Goal: Task Accomplishment & Management: Complete application form

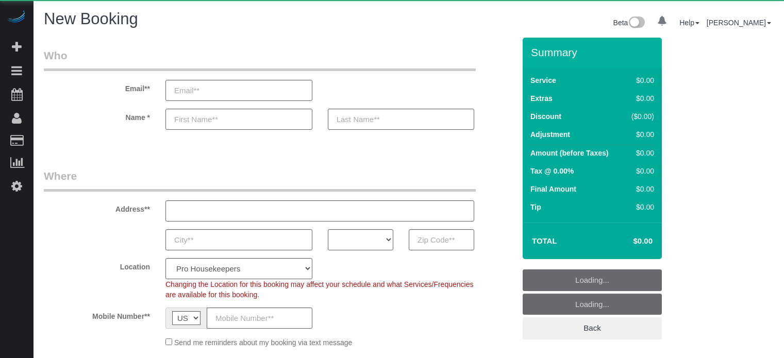
select select "number:9"
select select "object:1213"
select select "4"
select select "object:1220"
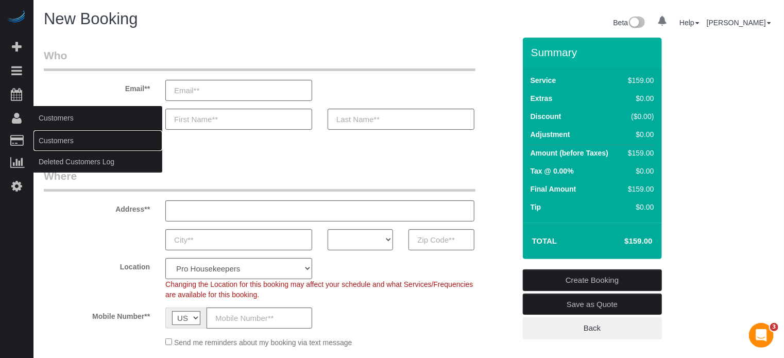
click at [58, 137] on link "Customers" at bounding box center [98, 140] width 129 height 21
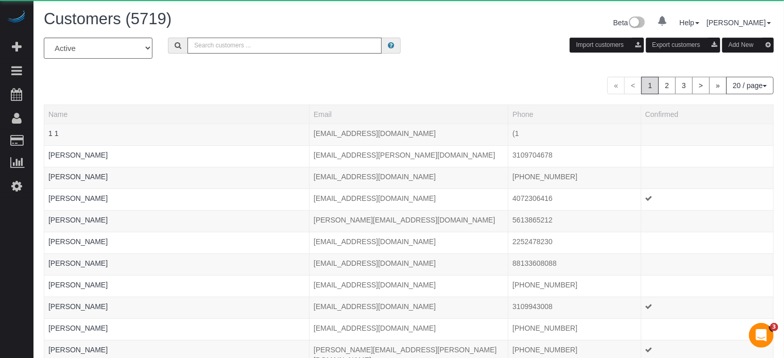
click at [264, 48] on input "text" at bounding box center [285, 46] width 194 height 16
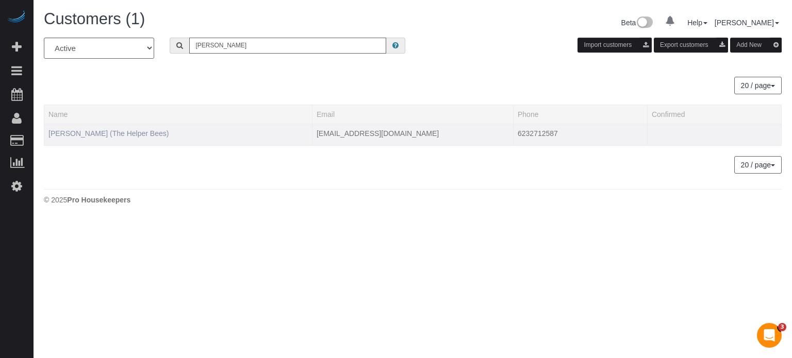
type input "randy ellis"
click at [89, 129] on link "Randy Ellis (The Helper Bees)" at bounding box center [108, 133] width 120 height 8
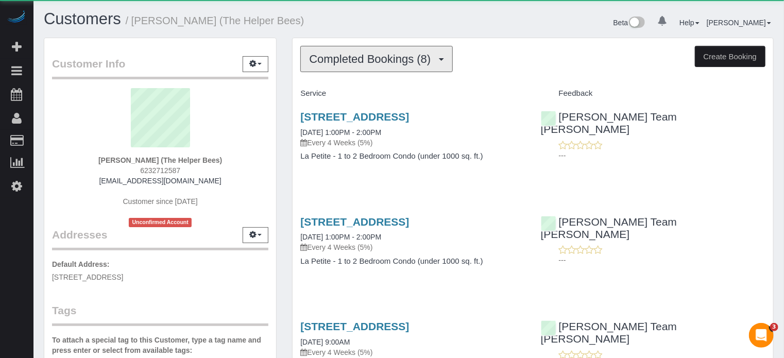
click at [341, 59] on span "Completed Bookings (8)" at bounding box center [372, 59] width 127 height 13
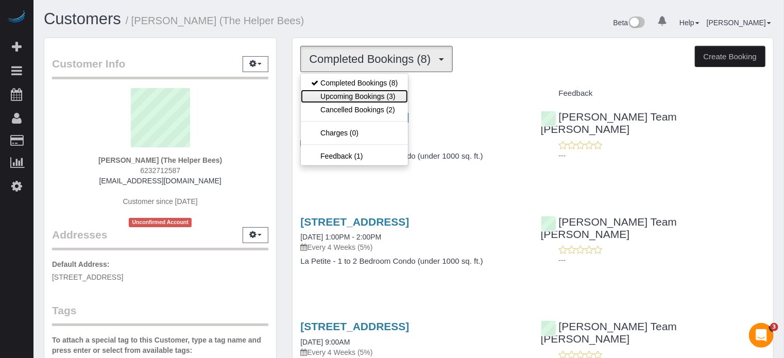
click at [365, 90] on link "Upcoming Bookings (3)" at bounding box center [354, 96] width 107 height 13
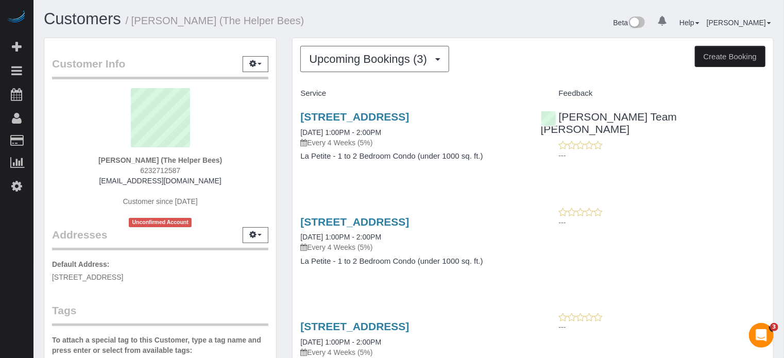
click at [162, 172] on span "6232712587" at bounding box center [160, 170] width 40 height 8
copy div "6232712587"
click at [398, 65] on button "Upcoming Bookings (3)" at bounding box center [374, 59] width 149 height 26
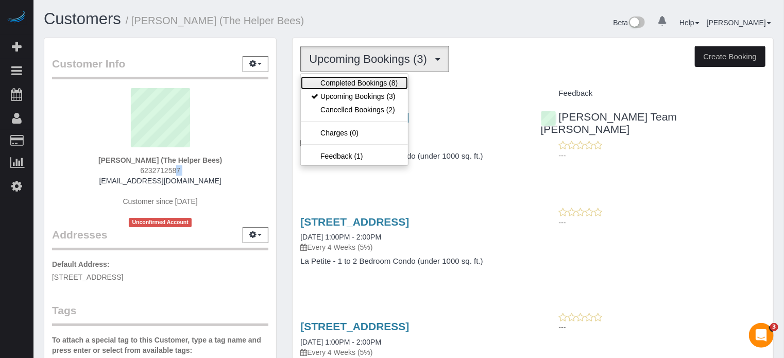
click at [355, 78] on link "Completed Bookings (8)" at bounding box center [354, 82] width 107 height 13
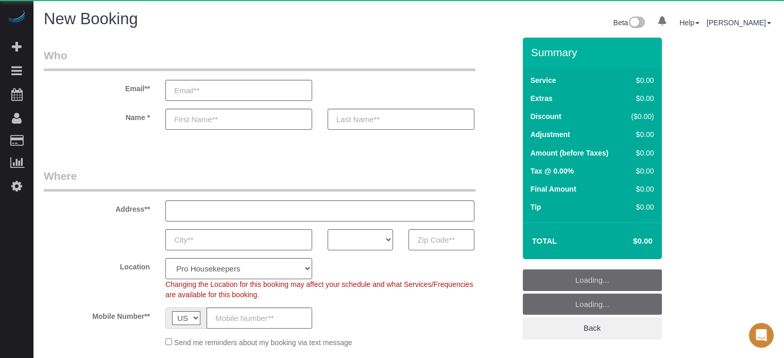
select select "number:9"
select select "object:1091"
select select "4"
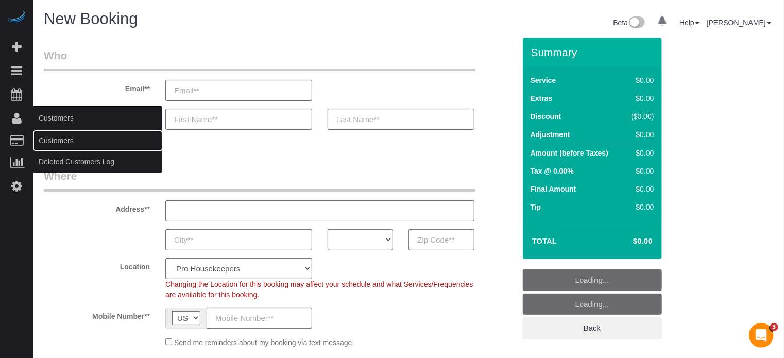
drag, startPoint x: 52, startPoint y: 138, endPoint x: 62, endPoint y: 134, distance: 11.1
click at [52, 139] on link "Customers" at bounding box center [98, 140] width 129 height 21
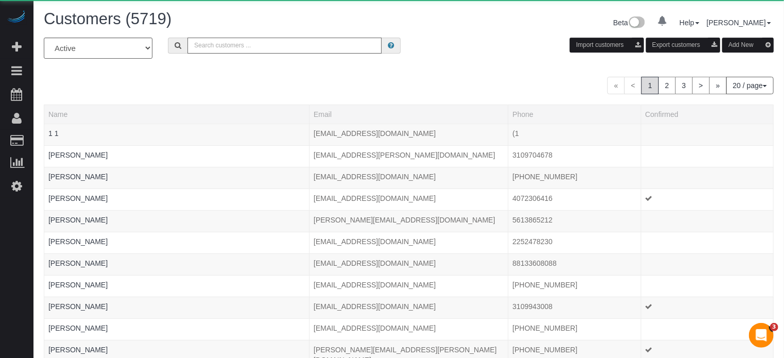
click at [270, 51] on input "text" at bounding box center [285, 46] width 194 height 16
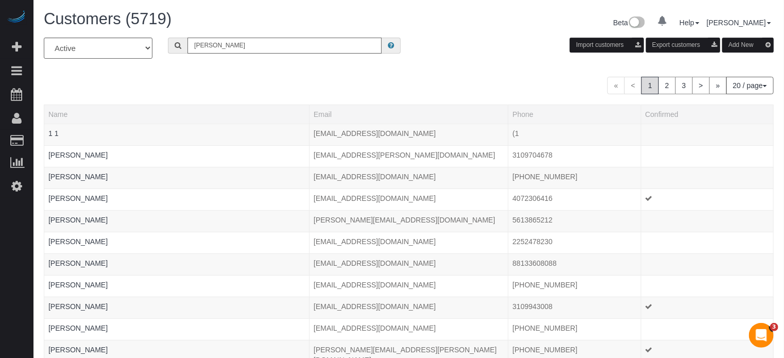
type input "Randy Ellis"
click at [263, 44] on input "Randy Ellis" at bounding box center [285, 46] width 194 height 16
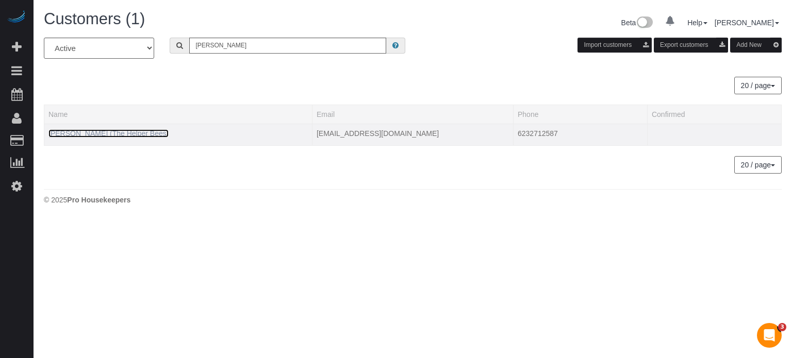
click at [131, 131] on link "Randy Ellis (The Helper Bees)" at bounding box center [108, 133] width 120 height 8
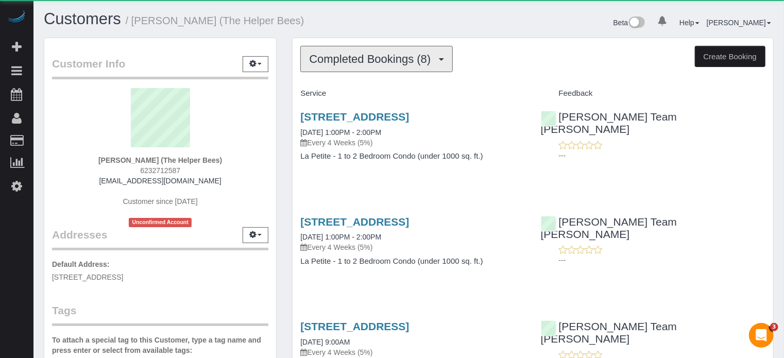
click at [352, 70] on button "Completed Bookings (8)" at bounding box center [376, 59] width 153 height 26
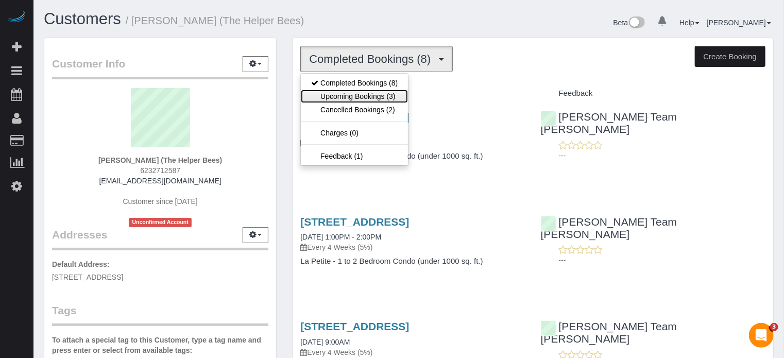
click at [358, 96] on link "Upcoming Bookings (3)" at bounding box center [354, 96] width 107 height 13
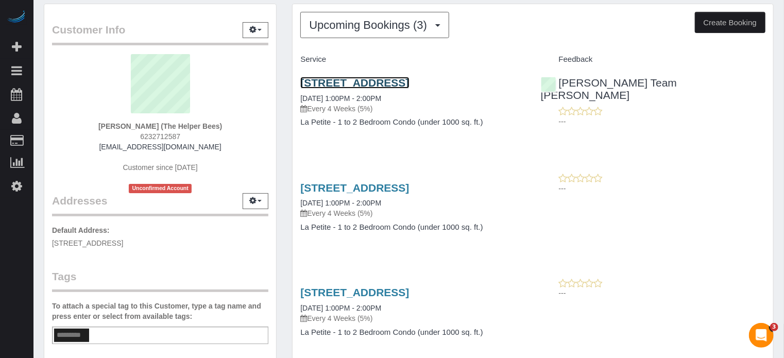
scroll to position [52, 0]
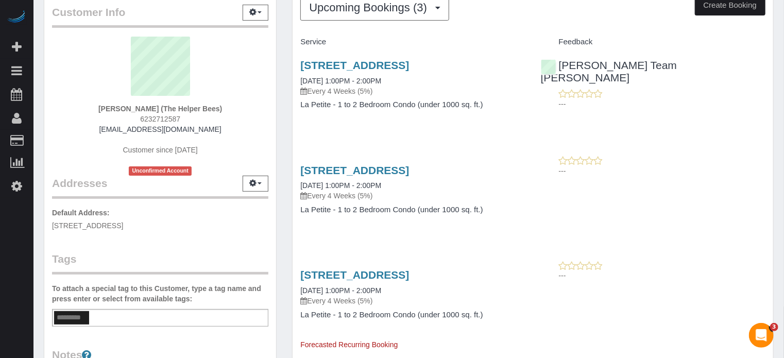
click at [288, 91] on div "Upcoming Bookings (3) Completed Bookings (8) Upcoming Bookings (3) Cancelled Bo…" at bounding box center [532, 190] width 497 height 409
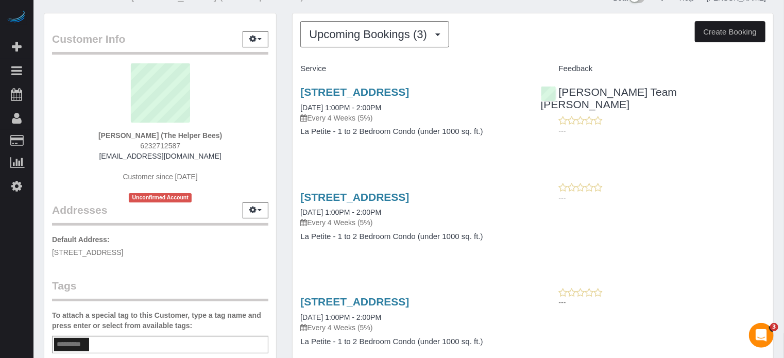
scroll to position [0, 0]
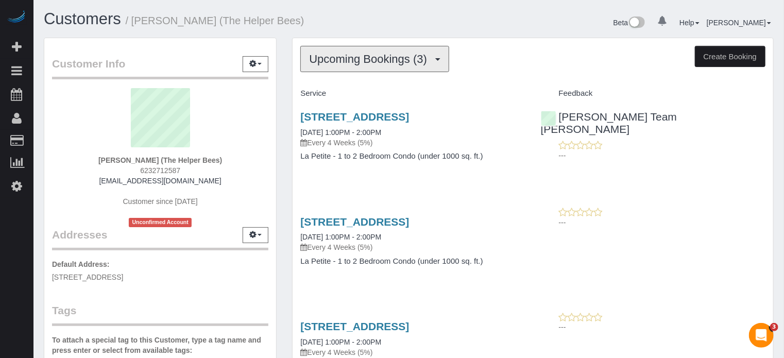
click at [341, 66] on button "Upcoming Bookings (3)" at bounding box center [374, 59] width 149 height 26
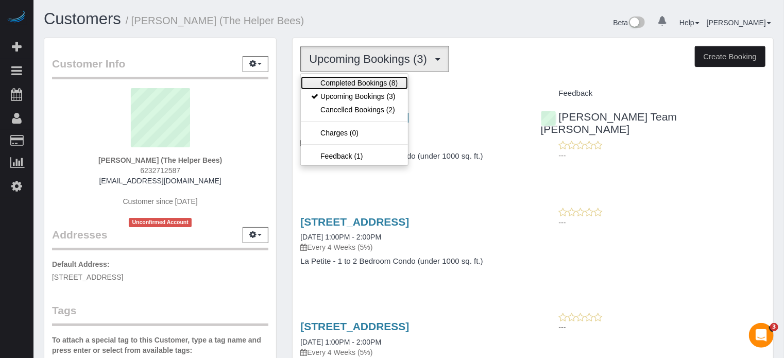
click at [342, 81] on link "Completed Bookings (8)" at bounding box center [354, 82] width 107 height 13
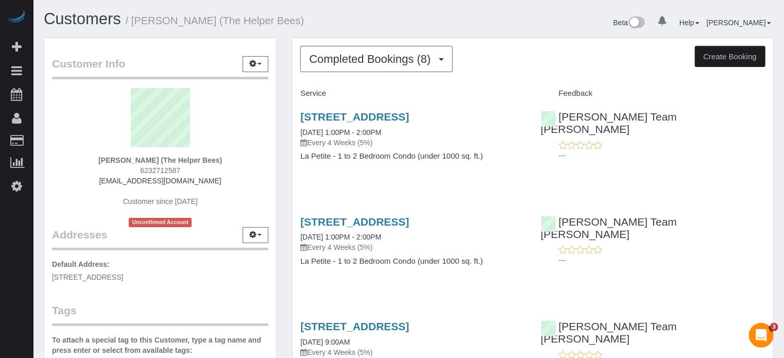
click at [694, 266] on div "3593 S 257th Avenue, Buckeye, AZ 85326 08/04/2025 1:00PM - 2:00PM Every 4 Weeks…" at bounding box center [533, 246] width 481 height 79
click at [334, 64] on span "Completed Bookings (8)" at bounding box center [372, 59] width 127 height 13
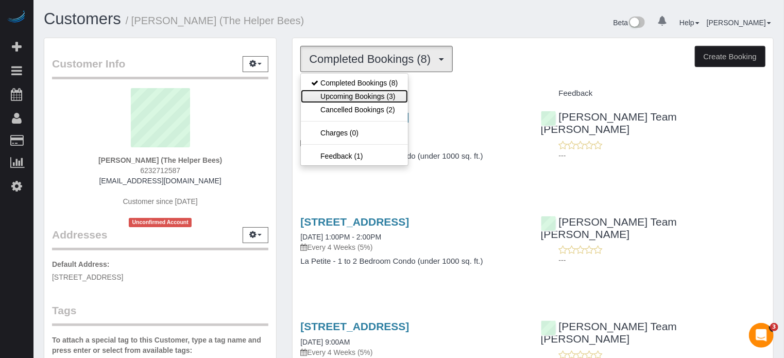
click at [326, 92] on link "Upcoming Bookings (3)" at bounding box center [354, 96] width 107 height 13
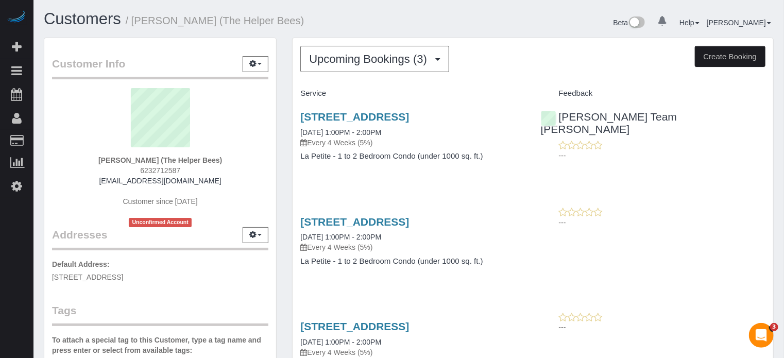
click at [283, 110] on div "Customer Info Edit Contact Info Send Message Email Preferences Special Sales Ta…" at bounding box center [160, 291] width 248 height 506
click at [400, 62] on span "Upcoming Bookings (3)" at bounding box center [370, 59] width 123 height 13
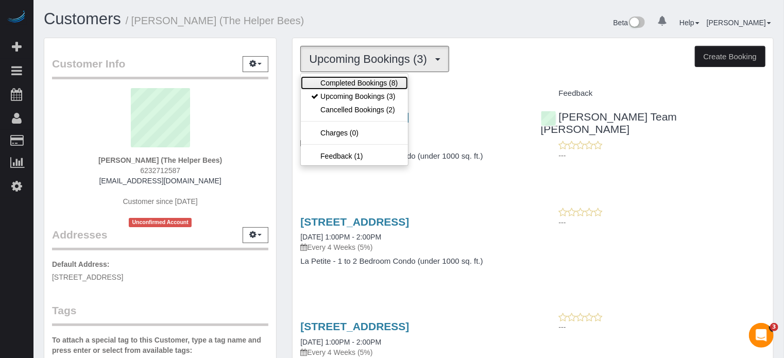
click at [370, 76] on link "Completed Bookings (8)" at bounding box center [354, 82] width 107 height 13
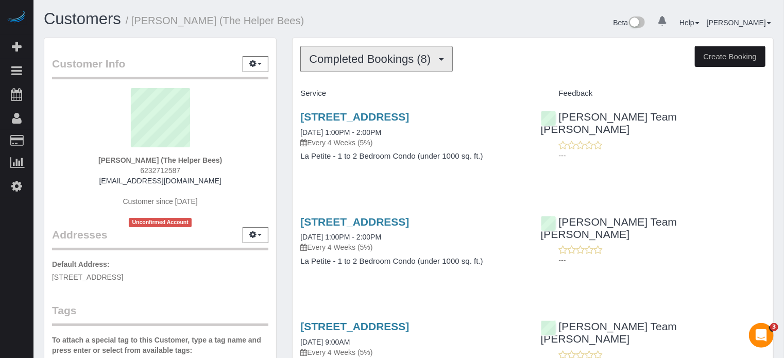
click at [394, 60] on span "Completed Bookings (8)" at bounding box center [372, 59] width 127 height 13
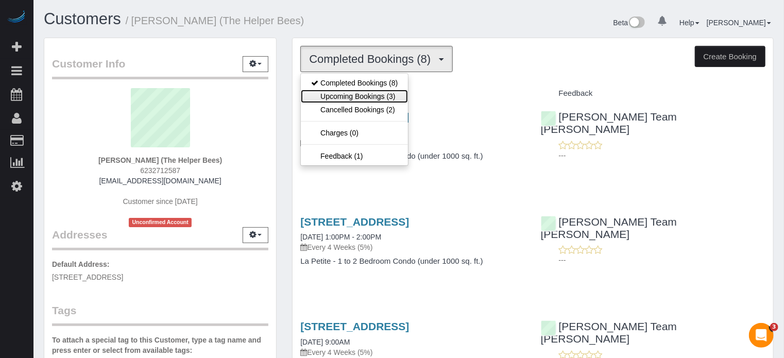
click at [355, 96] on link "Upcoming Bookings (3)" at bounding box center [354, 96] width 107 height 13
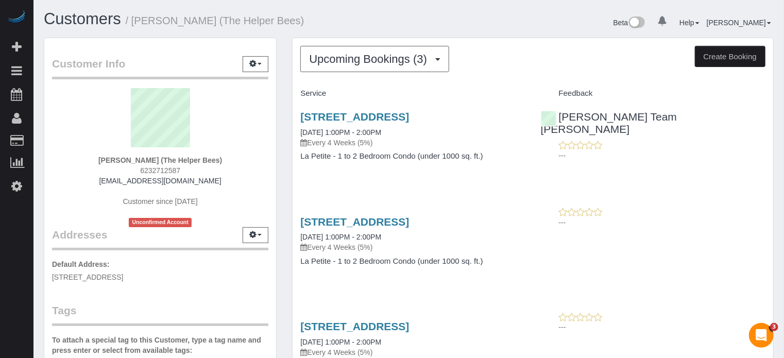
click at [279, 147] on div "Customer Info Edit Contact Info Send Message Email Preferences Special Sales Ta…" at bounding box center [160, 291] width 248 height 506
click at [701, 211] on div "---" at bounding box center [653, 217] width 225 height 21
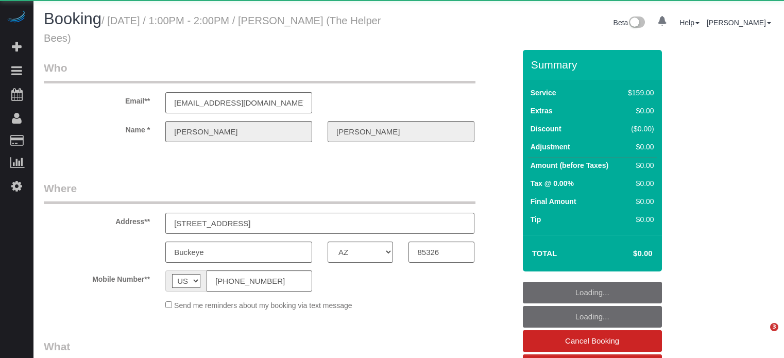
select select "AZ"
select select "object:808"
select select "4"
select select "number:9"
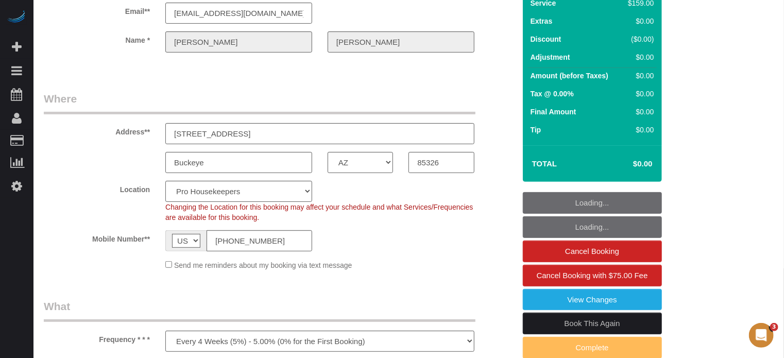
scroll to position [155, 0]
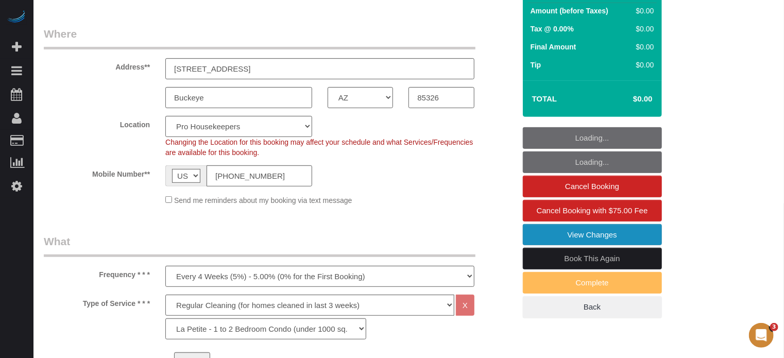
click at [566, 232] on link "View Changes" at bounding box center [592, 235] width 139 height 22
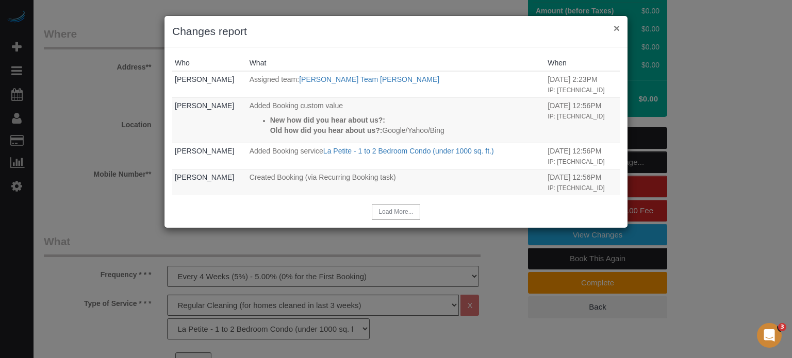
click at [618, 25] on button "×" at bounding box center [616, 28] width 6 height 11
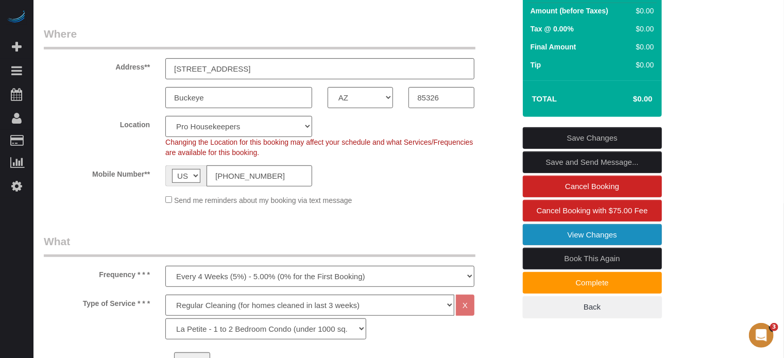
scroll to position [0, 0]
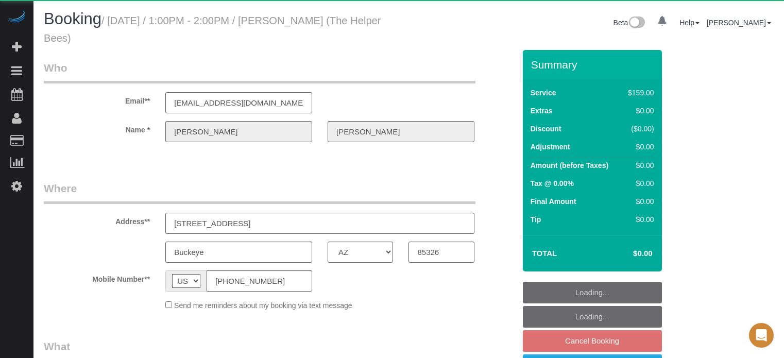
select select "AZ"
select select "object:795"
select select "4"
select select "number:9"
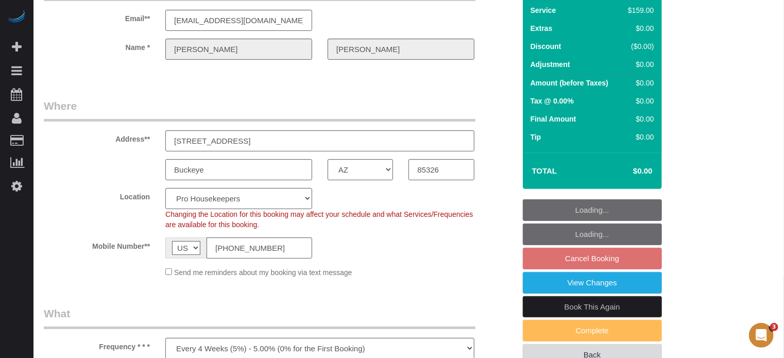
scroll to position [155, 0]
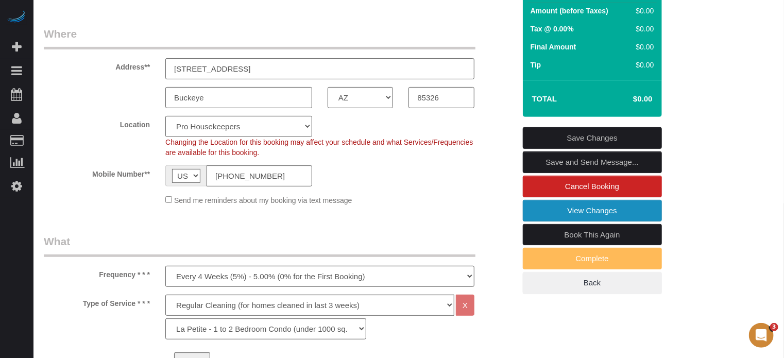
click at [559, 213] on link "View Changes" at bounding box center [592, 211] width 139 height 22
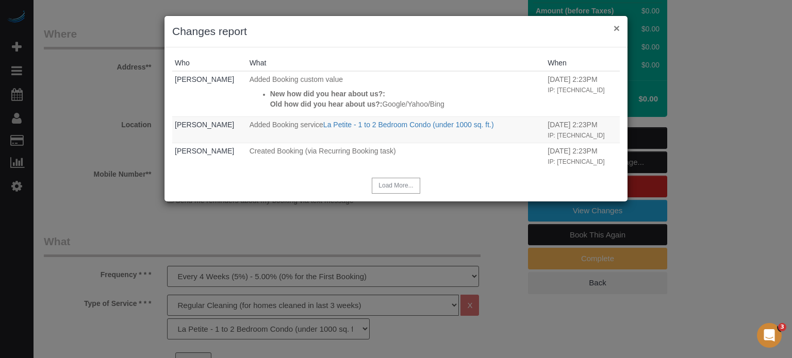
click at [616, 26] on button "×" at bounding box center [616, 28] width 6 height 11
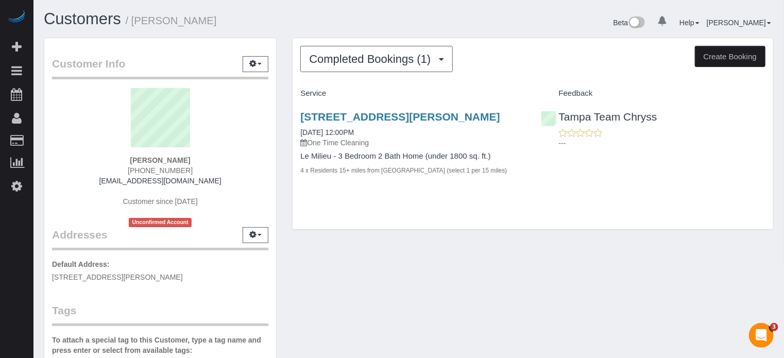
click at [169, 167] on span "[PHONE_NUMBER]" at bounding box center [160, 170] width 65 height 8
click at [169, 167] on span "(813) 777-1536" at bounding box center [160, 170] width 65 height 8
click at [169, 168] on span "(813) 777-1536" at bounding box center [160, 170] width 65 height 8
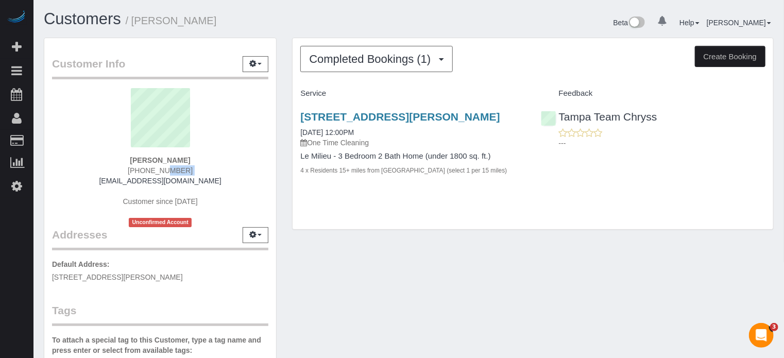
click at [169, 168] on span "(813) 777-1536" at bounding box center [160, 170] width 65 height 8
click at [349, 59] on span "Completed Bookings (1)" at bounding box center [372, 59] width 127 height 13
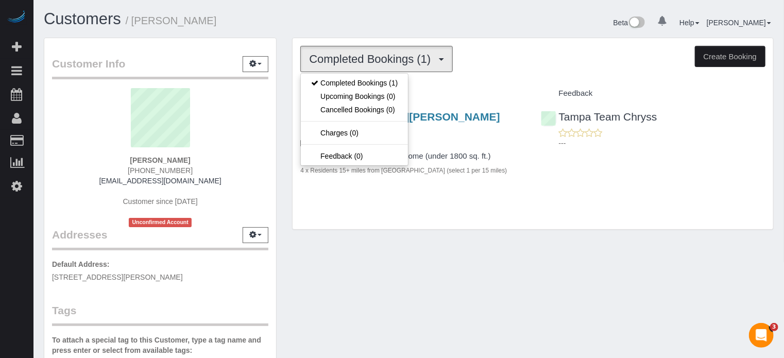
click at [346, 13] on h1 "Customers / Jeremiah Greene" at bounding box center [223, 19] width 358 height 18
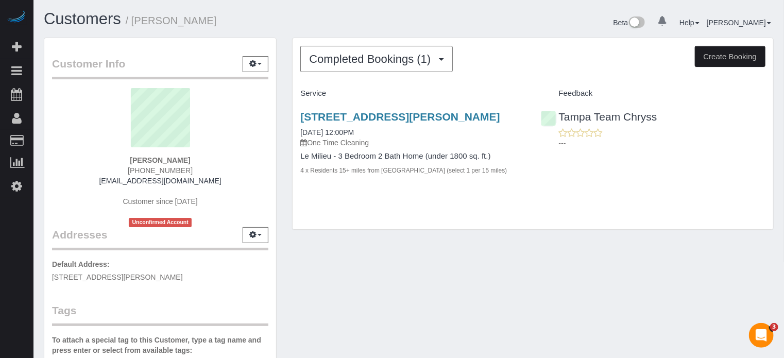
click at [176, 169] on span "(813) 777-1536" at bounding box center [160, 170] width 65 height 8
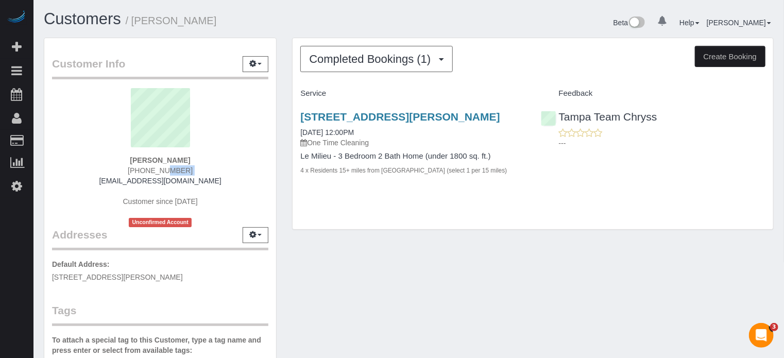
click at [153, 156] on strong "Jeremiah Greene" at bounding box center [160, 160] width 60 height 8
copy strong "Jeremiah"
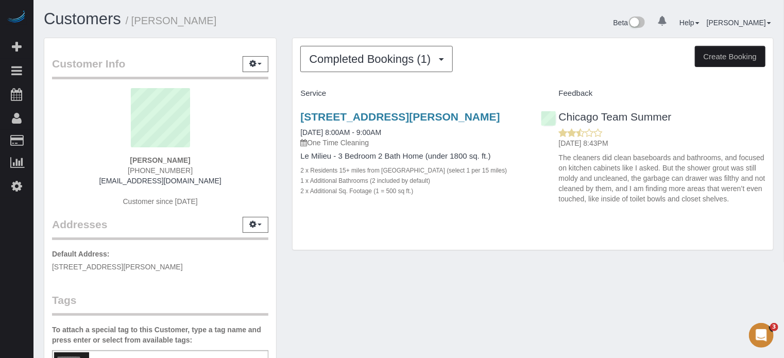
click at [574, 287] on div "Customer Info Edit Contact Info Send Message Email Preferences Special Sales Ta…" at bounding box center [409, 287] width 746 height 498
click at [575, 274] on div "Customer Info Edit Contact Info Send Message Email Preferences Special Sales Ta…" at bounding box center [409, 287] width 746 height 498
click at [545, 288] on div "Customer Info Edit Contact Info Send Message Email Preferences Special Sales Ta…" at bounding box center [409, 287] width 746 height 498
click at [529, 319] on div "Customer Info Edit Contact Info Send Message Email Preferences Special Sales Ta…" at bounding box center [409, 287] width 746 height 498
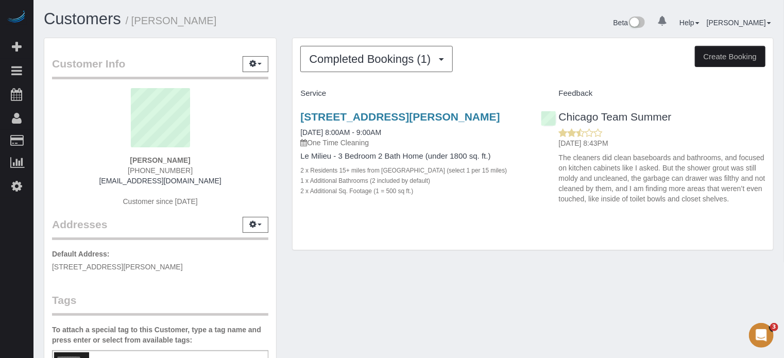
click at [403, 272] on div "Customer Info Edit Contact Info Send Message Email Preferences Special Sales Ta…" at bounding box center [409, 287] width 746 height 498
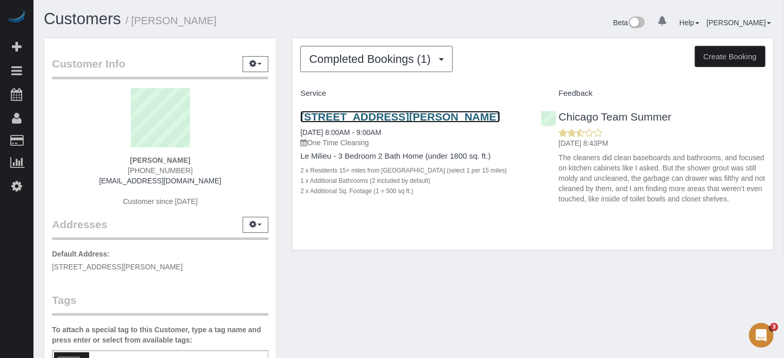
click at [324, 116] on link "[STREET_ADDRESS][PERSON_NAME]" at bounding box center [399, 117] width 199 height 12
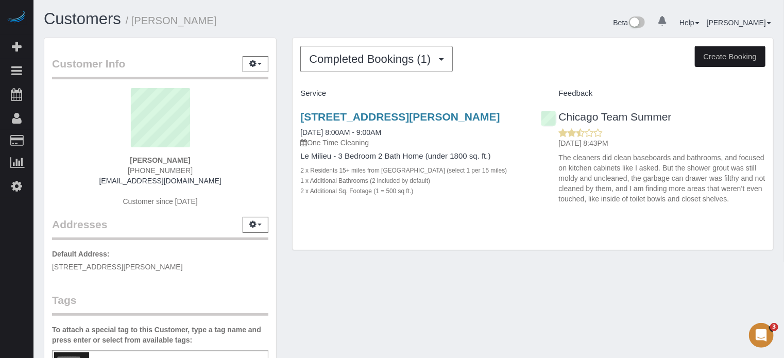
click at [436, 311] on div "Customer Info Edit Contact Info Send Message Email Preferences Special Sales Ta…" at bounding box center [409, 287] width 746 height 498
click at [736, 270] on div "Customer Info Edit Contact Info Send Message Email Preferences Special Sales Ta…" at bounding box center [409, 287] width 746 height 498
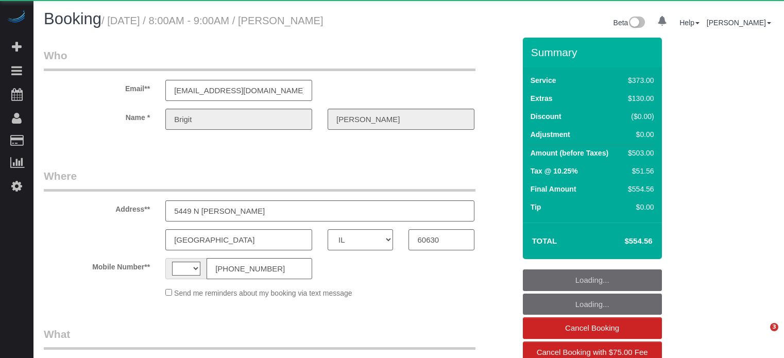
select select "IL"
select select "string:[GEOGRAPHIC_DATA]"
select select "object:810"
select select "string:fspay-4c5f89f4-4df9-4ad0-b973-6c4598651970"
select select "6"
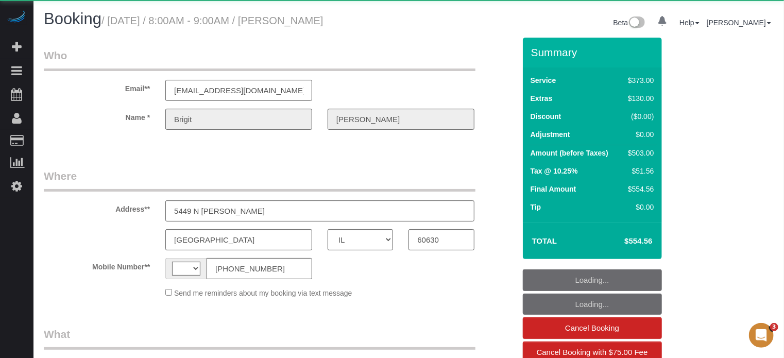
select select "spot1"
select select "number:9"
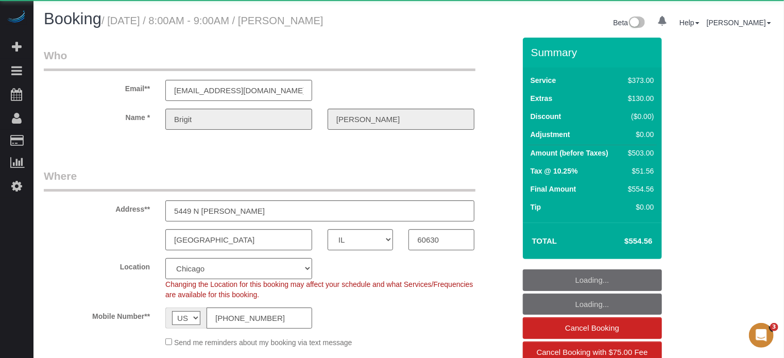
select select "object:838"
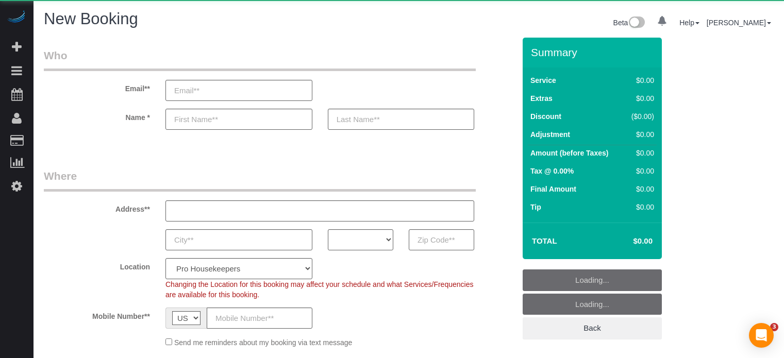
select select "number:9"
select select "object:1220"
select select "4"
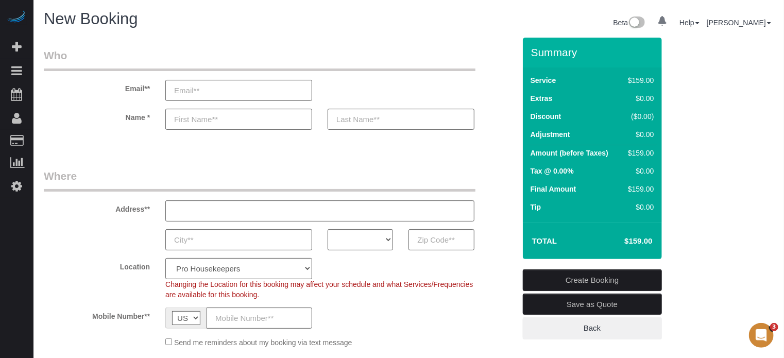
click at [509, 242] on div "AK AL AR AZ CA CO CT DC DE FL GA HI IA ID IL IN KS KY LA MA MD ME MI MN MO MS M…" at bounding box center [279, 239] width 487 height 21
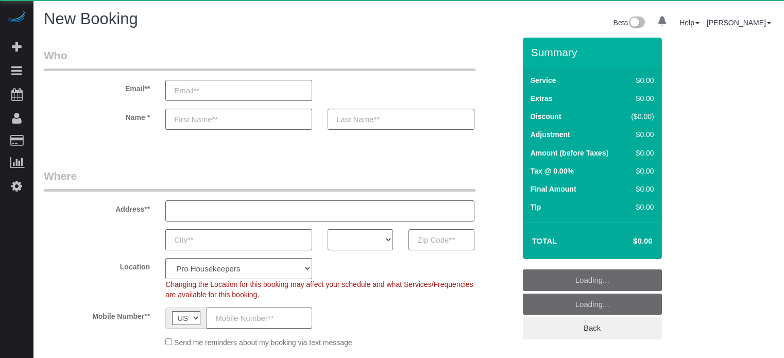
select select "number:9"
select select "object:1091"
select select "4"
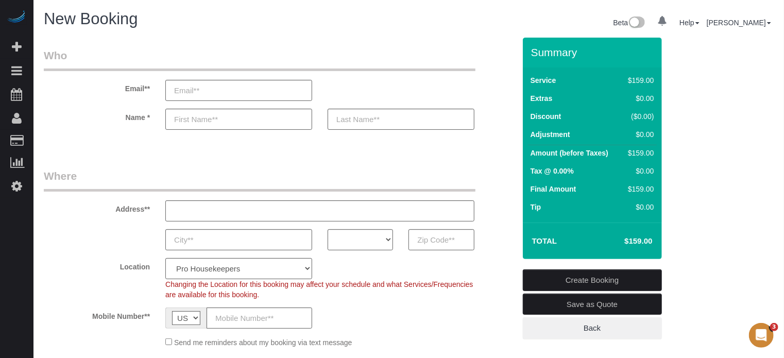
click at [513, 175] on div "Address**" at bounding box center [279, 195] width 487 height 53
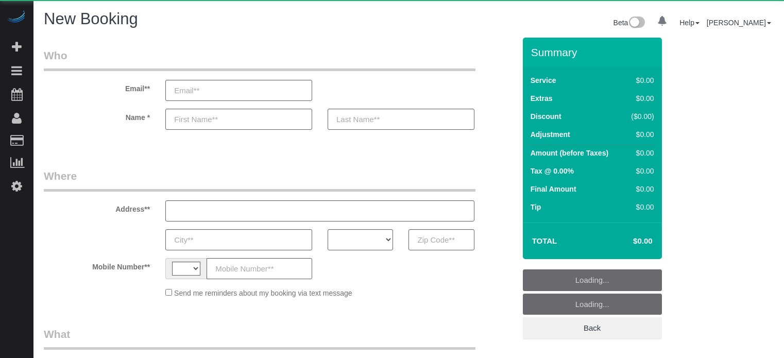
select select "number:9"
select select "string:US"
select select "object:1220"
select select "4"
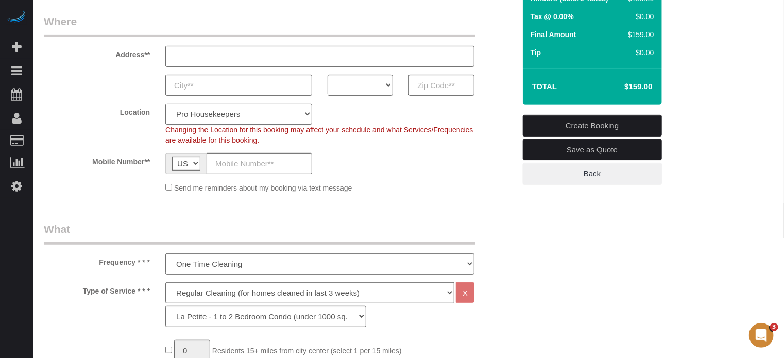
click at [243, 115] on select "Pro Housekeepers Atlanta Austin Boston Chicago Cincinnati Clearwater Denver Ft …" at bounding box center [238, 114] width 147 height 21
select select "9"
click at [165, 104] on select "Pro Housekeepers Atlanta Austin Boston Chicago Cincinnati Clearwater Denver Ft …" at bounding box center [238, 114] width 147 height 21
select select "object:1229"
click at [353, 84] on select "AK AL AR AZ CA CO CT DC DE FL GA HI IA ID IL IN KS KY LA MA MD ME MI MN MO MS M…" at bounding box center [360, 85] width 65 height 21
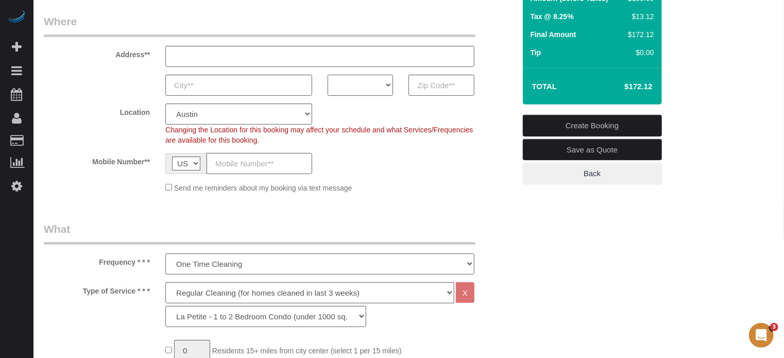
select select "[GEOGRAPHIC_DATA]"
click at [328, 75] on select "AK AL AR AZ CA CO CT DC DE FL GA HI IA ID IL IN KS KY LA MA MD ME MI MN MO MS M…" at bounding box center [360, 85] width 65 height 21
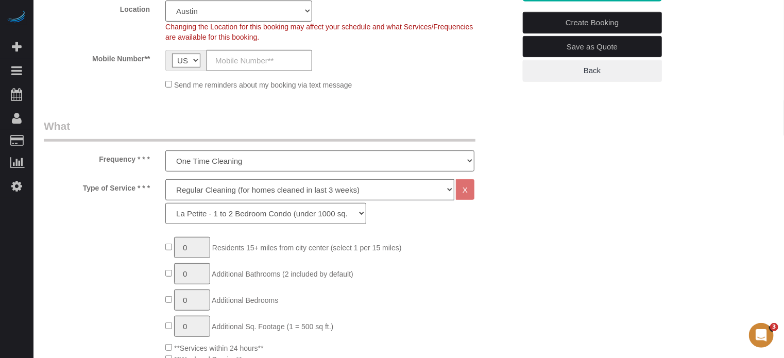
click at [193, 192] on select "Deep Cleaning (for homes that have not been cleaned in 3+ weeks) Spruce Regular…" at bounding box center [309, 189] width 289 height 21
select select "5"
click at [165, 179] on select "Deep Cleaning (for homes that have not been cleaned in 3+ weeks) Spruce Regular…" at bounding box center [309, 189] width 289 height 21
click at [218, 218] on select "La Petite - 1 to 2 Bedroom Condo (under 1000 sq. ft.) La Petite II - 2 Bedroom …" at bounding box center [265, 213] width 201 height 21
select select "95"
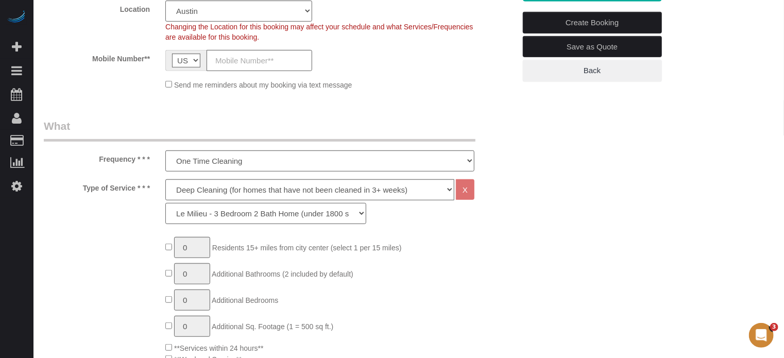
click at [165, 203] on select "La Petite - 1 to 2 Bedroom Condo (under 1000 sq. ft.) La Petite II - 2 Bedroom …" at bounding box center [265, 213] width 201 height 21
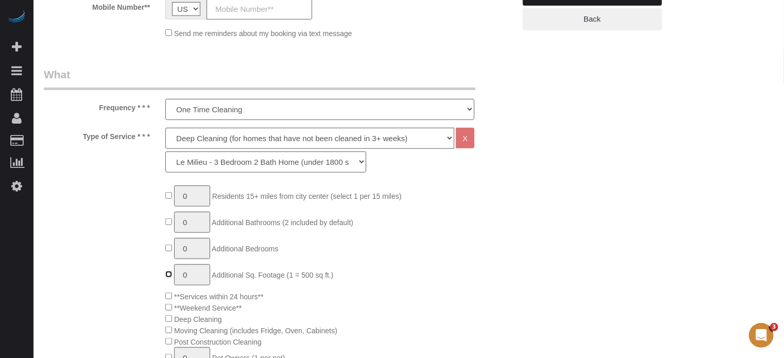
type input "1"
click at [194, 140] on select "Deep Cleaning (for homes that have not been cleaned in 3+ weeks) Spruce Regular…" at bounding box center [309, 138] width 289 height 21
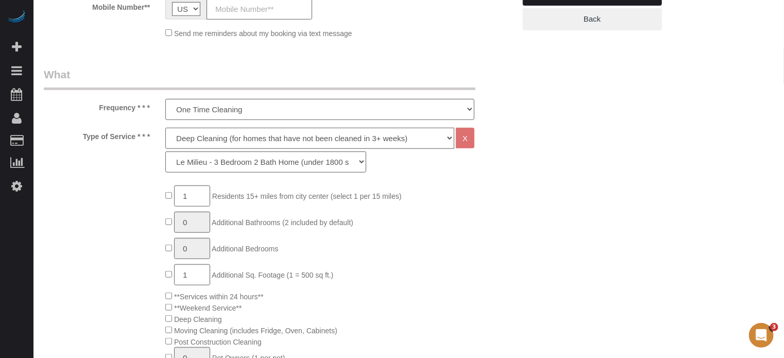
click at [213, 139] on select "Deep Cleaning (for homes that have not been cleaned in 3+ weeks) Spruce Regular…" at bounding box center [309, 138] width 289 height 21
select select "6"
click at [165, 128] on select "Deep Cleaning (for homes that have not been cleaned in 3+ weeks) Spruce Regular…" at bounding box center [309, 138] width 289 height 21
click at [213, 160] on select "La Petite - 1 to 2 Bedroom Condo (under 1000 sq. ft.) La Petite II - 2 Bedroom …" at bounding box center [265, 162] width 201 height 21
select select "162"
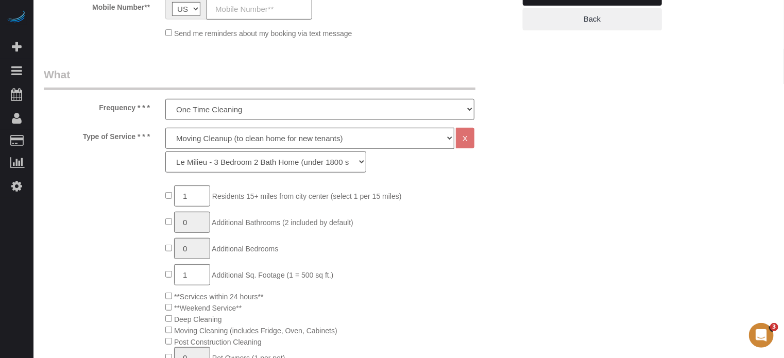
click at [165, 152] on select "La Petite - 1 to 2 Bedroom Condo (under 1000 sq. ft.) La Petite II - 2 Bedroom …" at bounding box center [265, 162] width 201 height 21
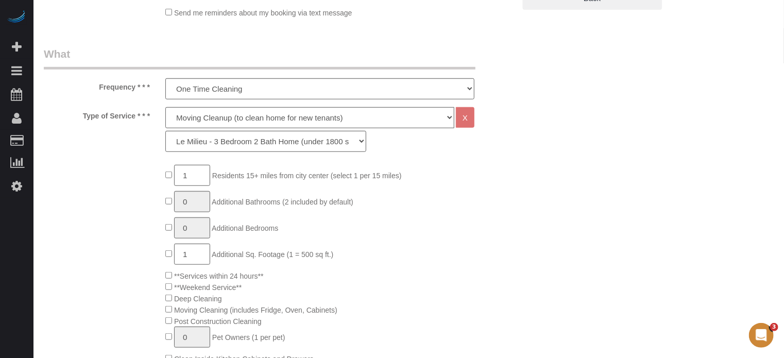
scroll to position [412, 0]
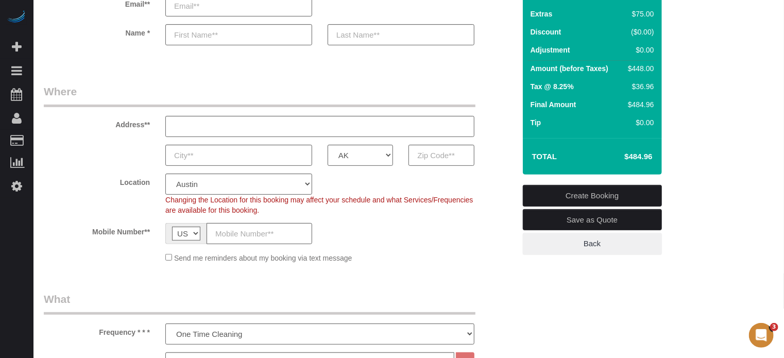
scroll to position [52, 0]
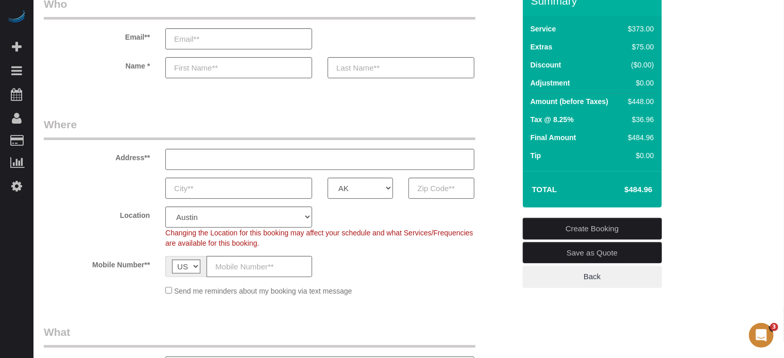
click at [500, 130] on div "Address**" at bounding box center [279, 143] width 487 height 53
drag, startPoint x: 532, startPoint y: 136, endPoint x: 658, endPoint y: 140, distance: 126.3
click at [658, 140] on div "Service $373.00 Extras $75.00 Discount ($0.00) Adjustment $0.00 Amount (before …" at bounding box center [592, 93] width 139 height 155
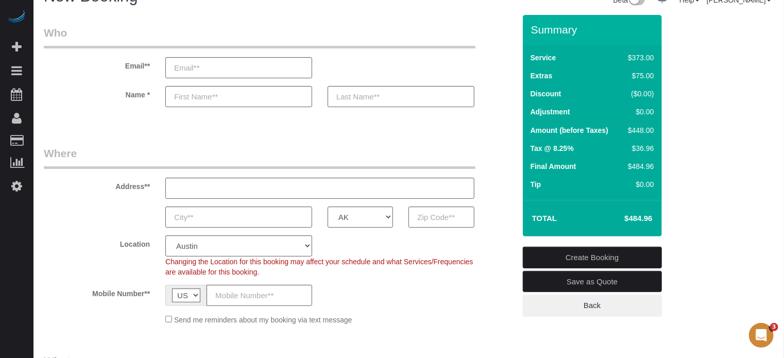
scroll to position [0, 0]
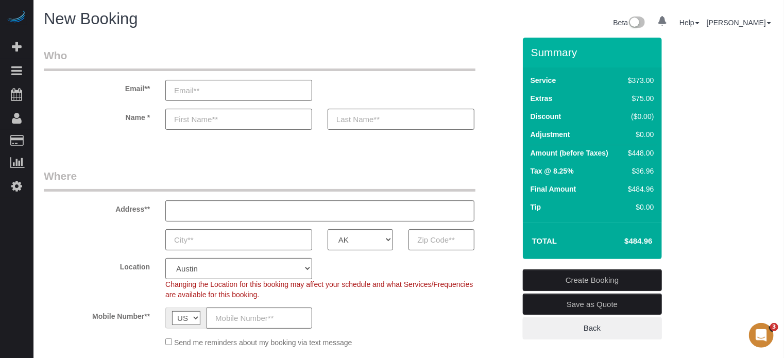
drag, startPoint x: 655, startPoint y: 187, endPoint x: 529, endPoint y: 52, distance: 184.2
click at [529, 52] on div "Summary Service $373.00 Extras $75.00 Discount ($0.00) Adjustment $0.00 Amount …" at bounding box center [592, 149] width 139 height 222
click at [529, 52] on div "Summary" at bounding box center [592, 57] width 139 height 22
drag, startPoint x: 531, startPoint y: 52, endPoint x: 656, endPoint y: 240, distance: 225.4
click at [656, 240] on div "Summary Service $373.00 Extras $75.00 Discount ($0.00) Adjustment $0.00 Amount …" at bounding box center [592, 149] width 139 height 222
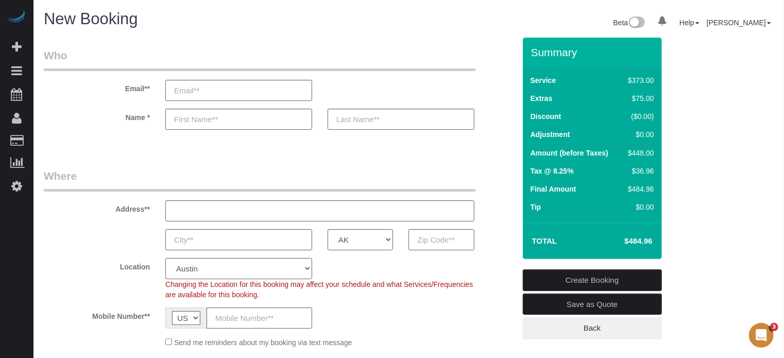
click at [656, 240] on td "$484.96" at bounding box center [623, 241] width 67 height 26
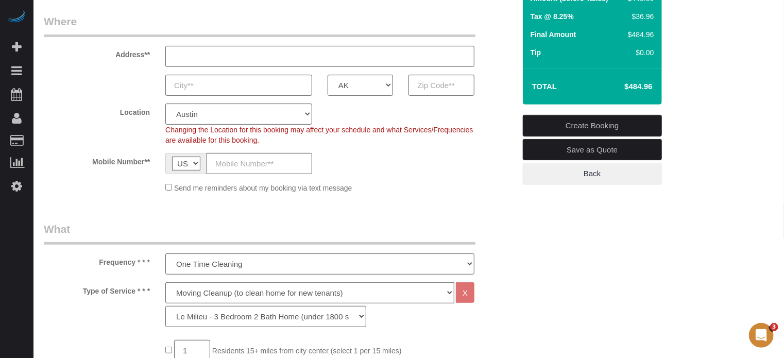
scroll to position [206, 0]
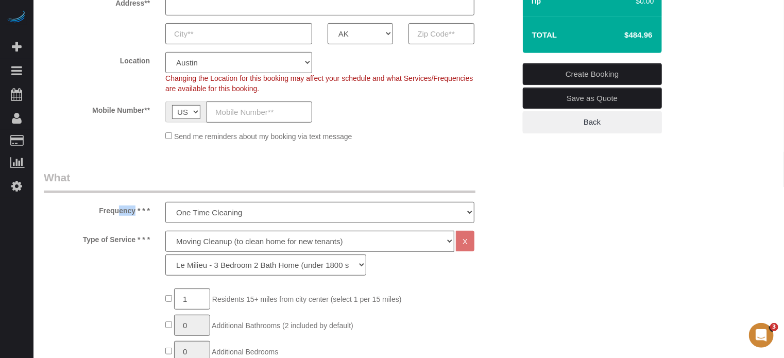
drag, startPoint x: 99, startPoint y: 212, endPoint x: 113, endPoint y: 211, distance: 13.9
click at [113, 211] on label "Frequency * * *" at bounding box center [97, 209] width 122 height 14
click at [127, 212] on label "Frequency * * *" at bounding box center [97, 209] width 122 height 14
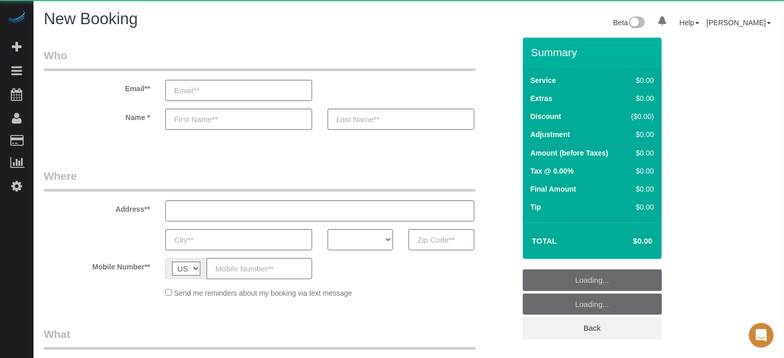
select select "object:631"
select select "number:9"
select select "object:640"
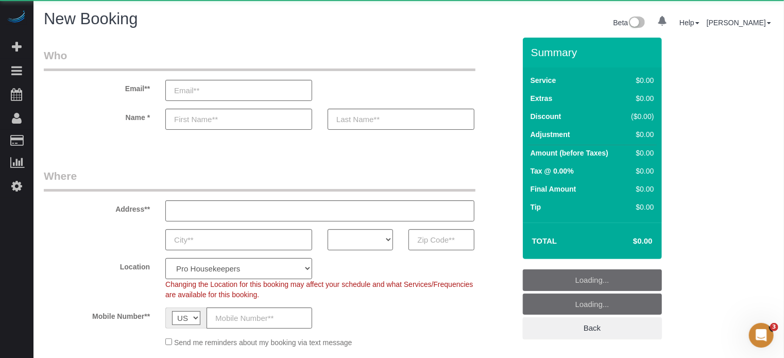
click at [276, 51] on legend "Who" at bounding box center [260, 59] width 432 height 23
select select "4"
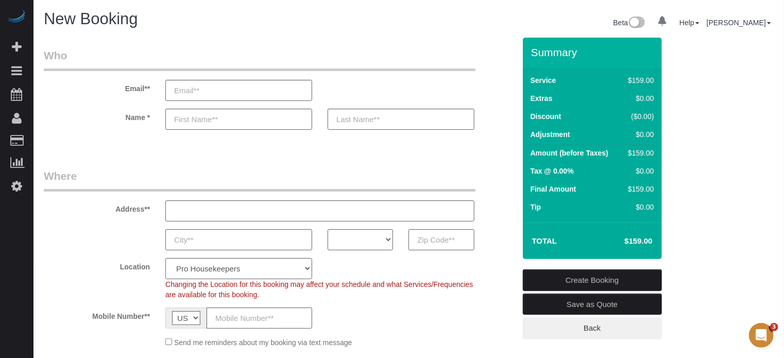
drag, startPoint x: 125, startPoint y: 87, endPoint x: 152, endPoint y: 107, distance: 33.5
click at [152, 107] on sui-booking-customer "Email** Name *" at bounding box center [280, 94] width 472 height 92
drag, startPoint x: 149, startPoint y: 115, endPoint x: 125, endPoint y: 88, distance: 36.9
click at [125, 88] on sui-booking-customer "Email** Name *" at bounding box center [280, 94] width 472 height 92
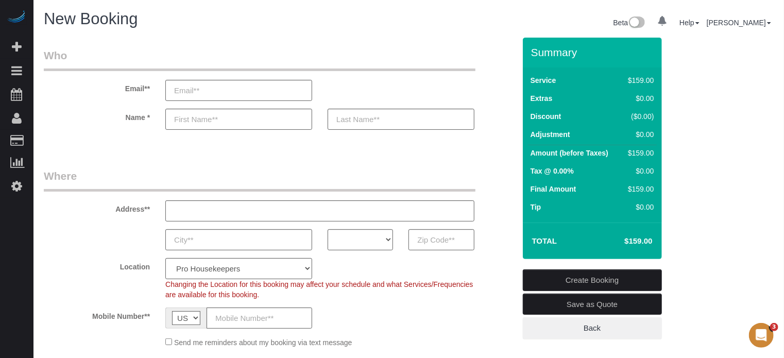
click at [125, 88] on label "Email**" at bounding box center [97, 87] width 122 height 14
drag, startPoint x: 125, startPoint y: 88, endPoint x: 147, endPoint y: 113, distance: 34.3
click at [147, 113] on sui-booking-customer "Email** Name *" at bounding box center [280, 94] width 472 height 92
click at [150, 115] on label "Name *" at bounding box center [97, 116] width 122 height 14
drag, startPoint x: 152, startPoint y: 118, endPoint x: 126, endPoint y: 94, distance: 35.0
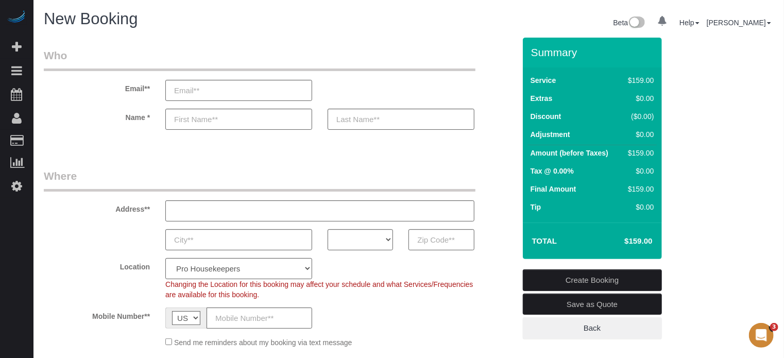
click at [126, 94] on sui-booking-customer "Email** Name *" at bounding box center [280, 94] width 472 height 92
click at [126, 94] on div "Email**" at bounding box center [279, 74] width 487 height 53
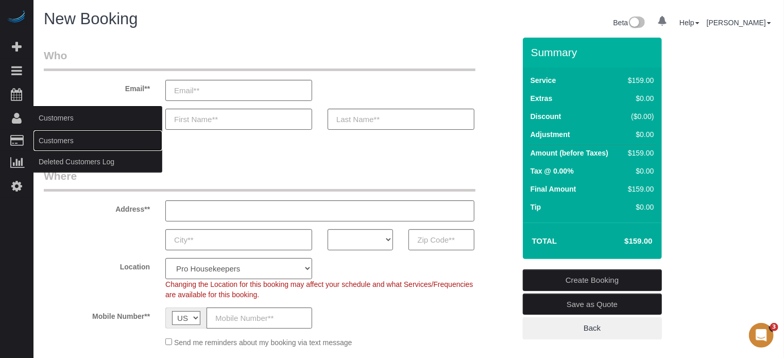
click at [64, 141] on link "Customers" at bounding box center [98, 140] width 129 height 21
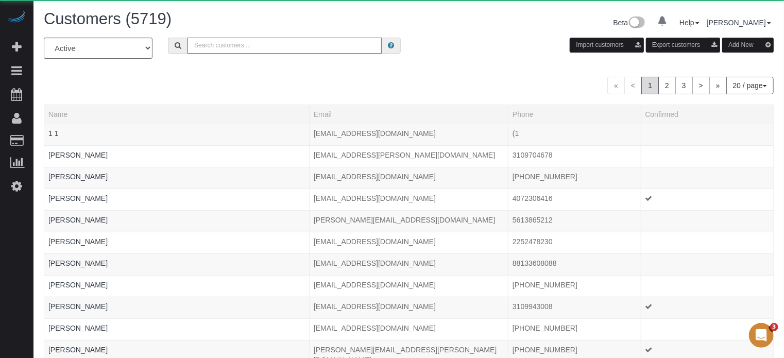
click at [222, 39] on input "text" at bounding box center [285, 46] width 194 height 16
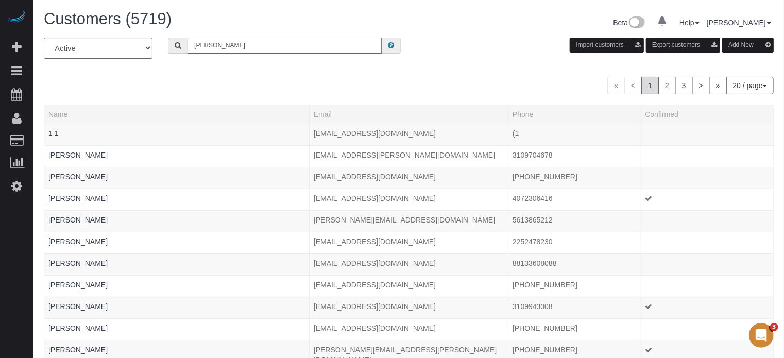
type input "[PERSON_NAME]"
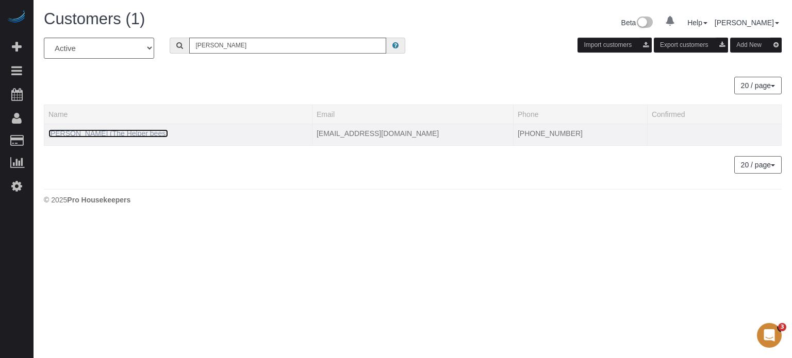
click at [141, 133] on link "[PERSON_NAME] (The Helper bees)" at bounding box center [108, 133] width 120 height 8
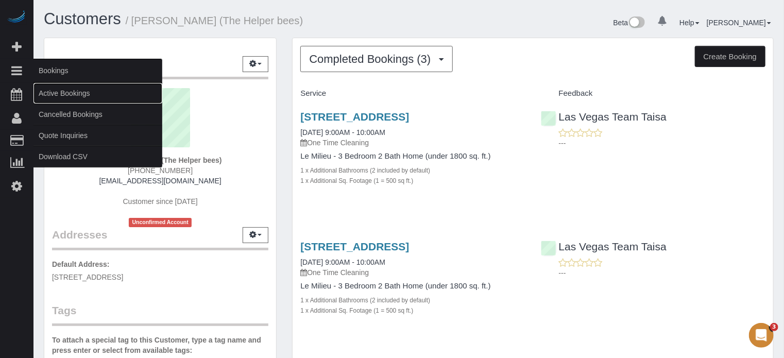
click at [66, 95] on link "Active Bookings" at bounding box center [98, 93] width 129 height 21
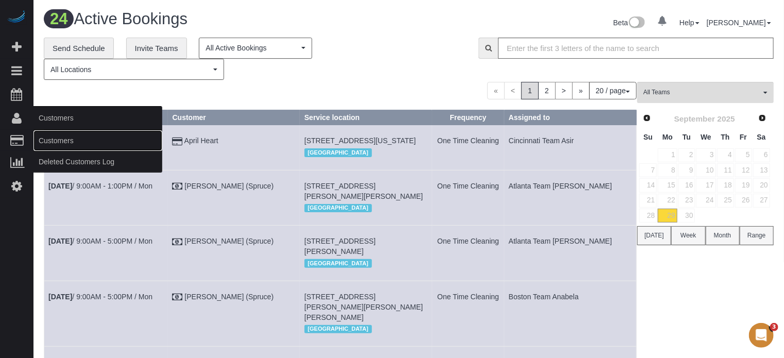
click at [52, 141] on link "Customers" at bounding box center [98, 140] width 129 height 21
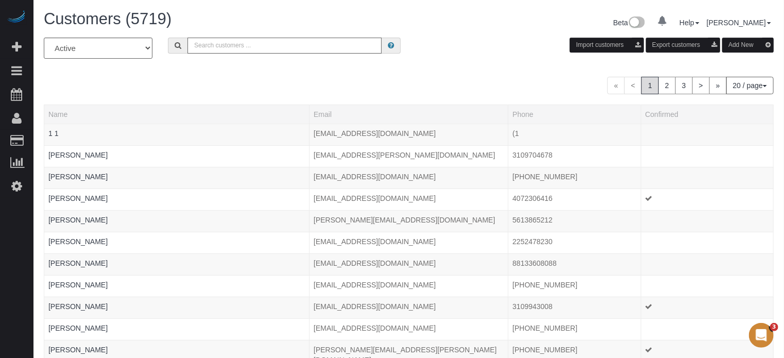
click at [229, 47] on input "text" at bounding box center [285, 46] width 194 height 16
type input "[PERSON_NAME]"
click at [272, 48] on input "[PERSON_NAME]" at bounding box center [285, 46] width 194 height 16
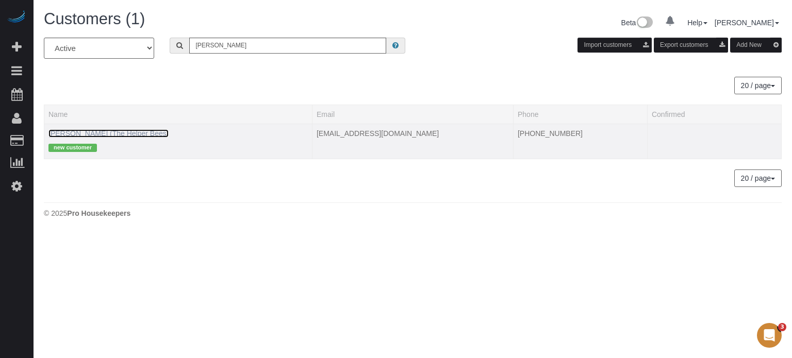
click at [79, 129] on link "[PERSON_NAME] (The Helper Bees)" at bounding box center [108, 133] width 120 height 8
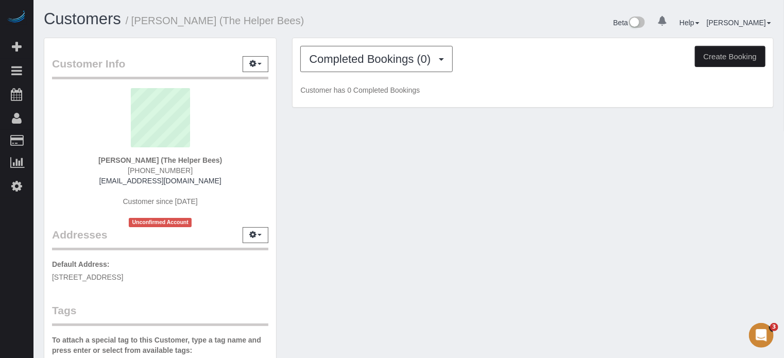
click at [284, 101] on div "Completed Bookings (0) Completed Bookings (0) Upcoming Bookings (1) Cancelled B…" at bounding box center [532, 78] width 497 height 81
click at [287, 81] on div "Completed Bookings (0) Completed Bookings (0) Upcoming Bookings (1) Cancelled B…" at bounding box center [532, 78] width 497 height 81
click at [284, 71] on div "Completed Bookings (0) Completed Bookings (0) Upcoming Bookings (1) Cancelled B…" at bounding box center [532, 78] width 497 height 81
click at [283, 57] on div "Customer Info Edit Contact Info Send Message Email Preferences Special Sales Ta…" at bounding box center [160, 292] width 248 height 509
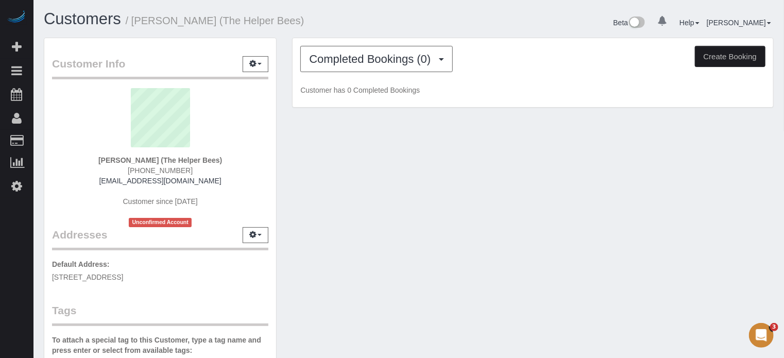
click at [281, 57] on div "Customer Info Edit Contact Info Send Message Email Preferences Special Sales Ta…" at bounding box center [160, 292] width 248 height 509
click at [344, 53] on span "Completed Bookings (0)" at bounding box center [372, 59] width 127 height 13
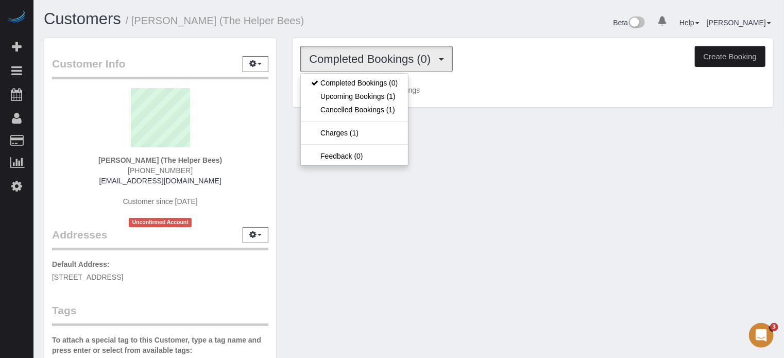
click at [348, 27] on h1 "Customers / [PERSON_NAME] (The Helper Bees)" at bounding box center [223, 19] width 358 height 18
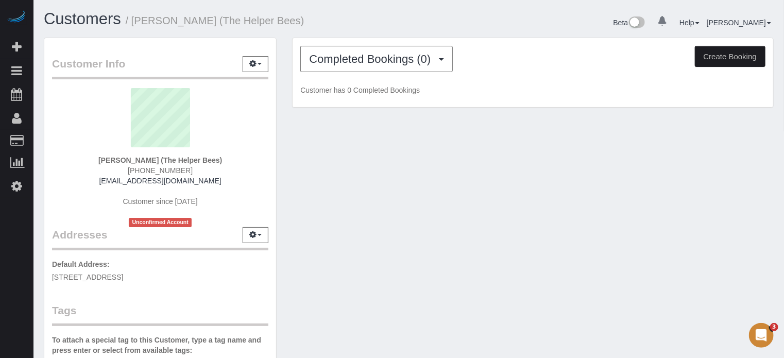
click at [344, 26] on h1 "Customers / [PERSON_NAME] (The Helper Bees)" at bounding box center [223, 19] width 358 height 18
click at [286, 61] on div "Completed Bookings (0) Completed Bookings (0) Upcoming Bookings (1) Cancelled B…" at bounding box center [532, 78] width 497 height 81
click at [284, 60] on div "Customer Info Edit Contact Info Send Message Email Preferences Special Sales Ta…" at bounding box center [160, 292] width 248 height 509
drag, startPoint x: 300, startPoint y: 20, endPoint x: 136, endPoint y: 25, distance: 164.0
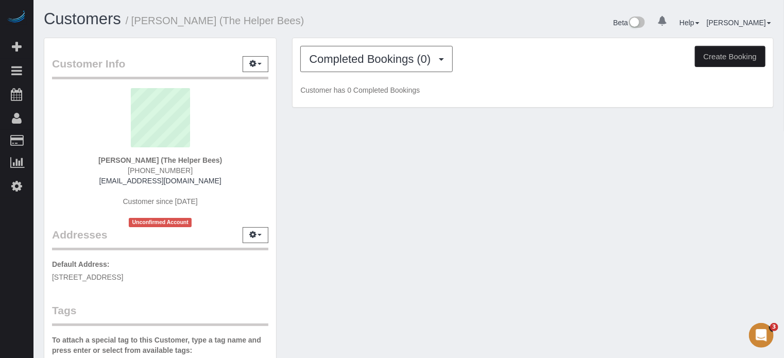
click at [136, 27] on h1 "Customers / [PERSON_NAME] (The Helper Bees)" at bounding box center [223, 19] width 358 height 18
click at [136, 25] on small "/ [PERSON_NAME] (The Helper Bees)" at bounding box center [215, 20] width 179 height 11
drag, startPoint x: 135, startPoint y: 23, endPoint x: 299, endPoint y: 25, distance: 164.9
click at [299, 25] on h1 "Customers / [PERSON_NAME] (The Helper Bees)" at bounding box center [223, 19] width 358 height 18
click at [301, 25] on h1 "Customers / [PERSON_NAME] (The Helper Bees)" at bounding box center [223, 19] width 358 height 18
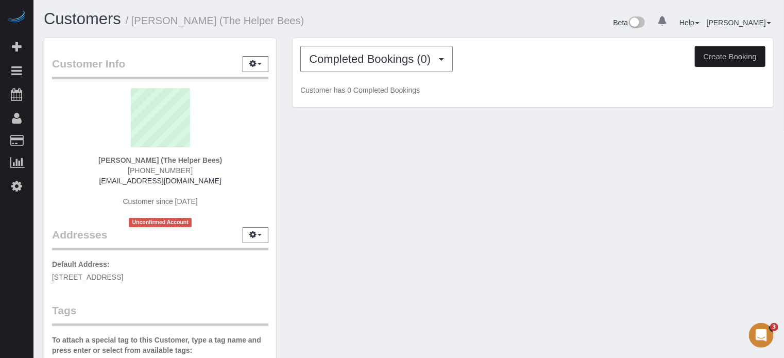
click at [303, 23] on h1 "Customers / [PERSON_NAME] (The Helper Bees)" at bounding box center [223, 19] width 358 height 18
drag, startPoint x: 305, startPoint y: 23, endPoint x: 134, endPoint y: 23, distance: 171.1
click at [134, 23] on h1 "Customers / [PERSON_NAME] (The Helper Bees)" at bounding box center [223, 19] width 358 height 18
click at [134, 22] on small "/ [PERSON_NAME] (The Helper Bees)" at bounding box center [215, 20] width 179 height 11
drag, startPoint x: 136, startPoint y: 20, endPoint x: 317, endPoint y: 23, distance: 182.0
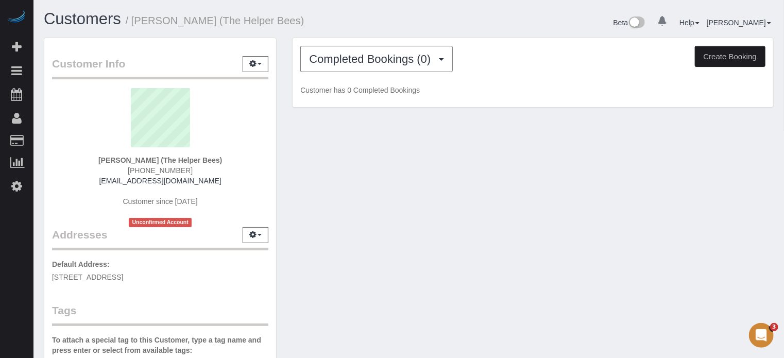
click at [317, 23] on h1 "Customers / [PERSON_NAME] (The Helper Bees)" at bounding box center [223, 19] width 358 height 18
drag, startPoint x: 321, startPoint y: 23, endPoint x: 136, endPoint y: 24, distance: 185.0
click at [136, 24] on h1 "Customers / [PERSON_NAME] (The Helper Bees)" at bounding box center [223, 19] width 358 height 18
click at [136, 24] on small "/ [PERSON_NAME] (The Helper Bees)" at bounding box center [215, 20] width 179 height 11
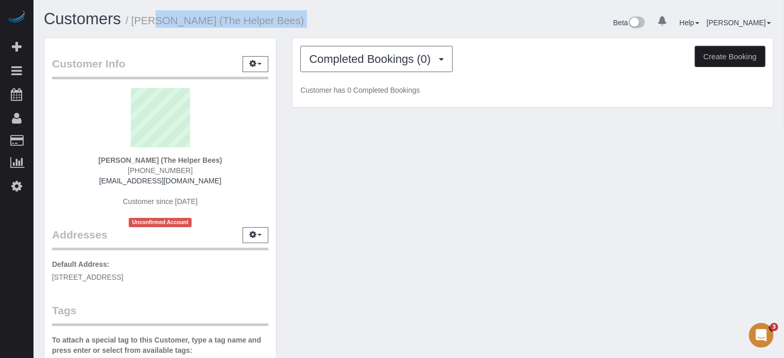
drag, startPoint x: 136, startPoint y: 23, endPoint x: 298, endPoint y: 25, distance: 162.4
click at [298, 25] on h1 "Customers / [PERSON_NAME] (The Helper Bees)" at bounding box center [223, 19] width 358 height 18
drag, startPoint x: 313, startPoint y: 21, endPoint x: 136, endPoint y: 21, distance: 177.3
click at [136, 21] on h1 "Customers / [PERSON_NAME] (The Helper Bees)" at bounding box center [223, 19] width 358 height 18
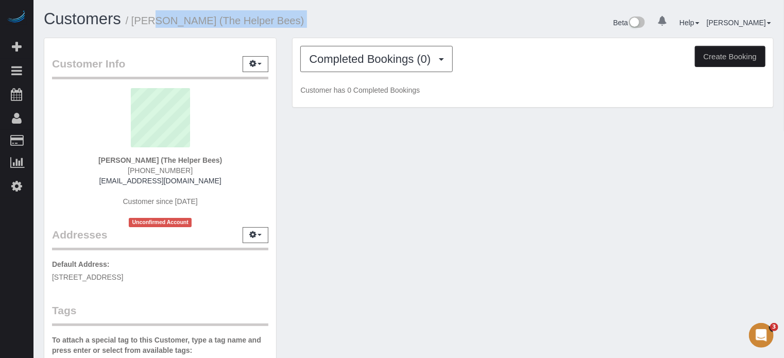
click at [136, 20] on small "/ [PERSON_NAME] (The Helper Bees)" at bounding box center [215, 20] width 179 height 11
drag, startPoint x: 136, startPoint y: 20, endPoint x: 315, endPoint y: 22, distance: 179.4
click at [315, 22] on h1 "Customers / [PERSON_NAME] (The Helper Bees)" at bounding box center [223, 19] width 358 height 18
drag, startPoint x: 322, startPoint y: 22, endPoint x: 136, endPoint y: 24, distance: 186.1
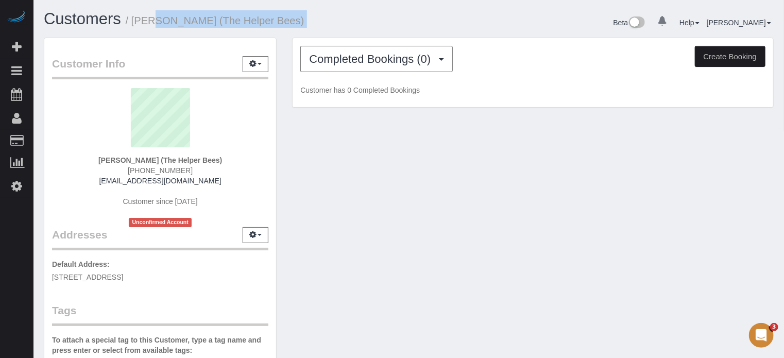
click at [136, 24] on h1 "Customers / [PERSON_NAME] (The Helper Bees)" at bounding box center [223, 19] width 358 height 18
click at [136, 24] on small "/ [PERSON_NAME] (The Helper Bees)" at bounding box center [215, 20] width 179 height 11
drag, startPoint x: 136, startPoint y: 24, endPoint x: 302, endPoint y: 23, distance: 165.4
click at [302, 23] on h1 "Customers / [PERSON_NAME] (The Helper Bees)" at bounding box center [223, 19] width 358 height 18
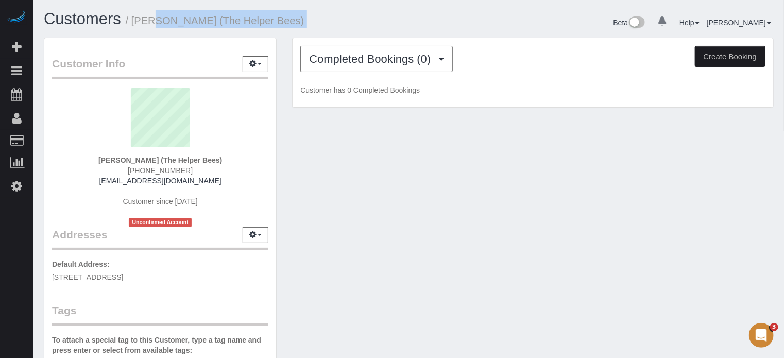
drag, startPoint x: 311, startPoint y: 23, endPoint x: 136, endPoint y: 24, distance: 175.2
click at [136, 24] on h1 "Customers / [PERSON_NAME] (The Helper Bees)" at bounding box center [223, 19] width 358 height 18
click at [136, 24] on small "/ [PERSON_NAME] (The Helper Bees)" at bounding box center [215, 20] width 179 height 11
drag, startPoint x: 136, startPoint y: 22, endPoint x: 328, endPoint y: 23, distance: 192.8
click at [328, 23] on h1 "Customers / [PERSON_NAME] (The Helper Bees)" at bounding box center [223, 19] width 358 height 18
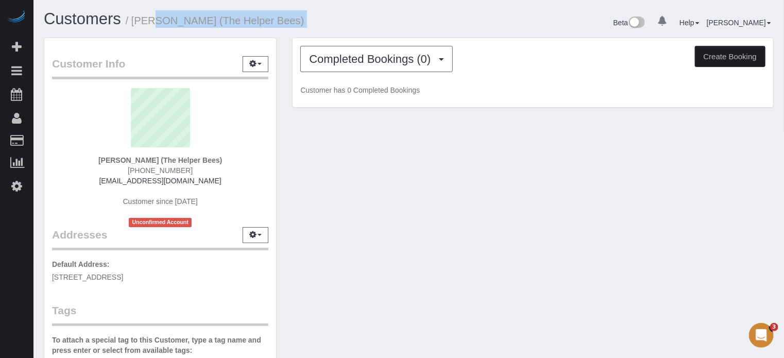
click at [328, 23] on h1 "Customers / [PERSON_NAME] (The Helper Bees)" at bounding box center [223, 19] width 358 height 18
drag, startPoint x: 328, startPoint y: 23, endPoint x: 136, endPoint y: 24, distance: 192.8
click at [136, 24] on h1 "Customers / [PERSON_NAME] (The Helper Bees)" at bounding box center [223, 19] width 358 height 18
click at [136, 24] on small "/ [PERSON_NAME] (The Helper Bees)" at bounding box center [215, 20] width 179 height 11
drag, startPoint x: 135, startPoint y: 24, endPoint x: 292, endPoint y: 22, distance: 157.2
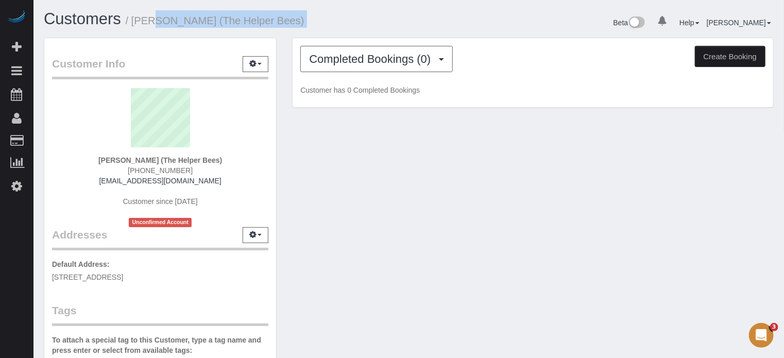
click at [292, 22] on small "/ [PERSON_NAME] (The Helper Bees)" at bounding box center [215, 20] width 179 height 11
click at [304, 22] on h1 "Customers / [PERSON_NAME] (The Helper Bees)" at bounding box center [223, 19] width 358 height 18
click at [304, 21] on h1 "Customers / [PERSON_NAME] (The Helper Bees)" at bounding box center [223, 19] width 358 height 18
click at [334, 21] on h1 "Customers / [PERSON_NAME] (The Helper Bees)" at bounding box center [223, 19] width 358 height 18
click at [350, 22] on h1 "Customers / [PERSON_NAME] (The Helper Bees)" at bounding box center [223, 19] width 358 height 18
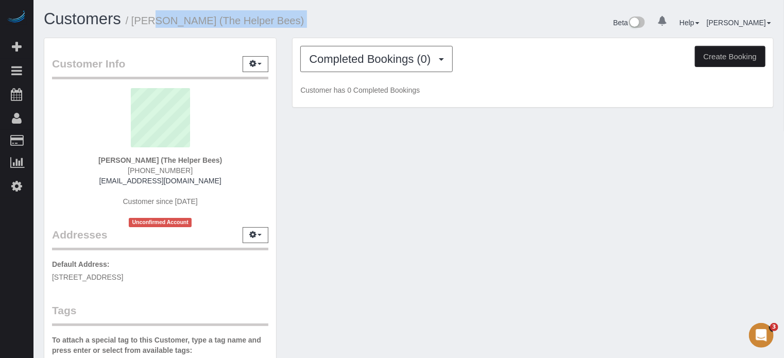
click at [281, 22] on small "/ [PERSON_NAME] (The Helper Bees)" at bounding box center [215, 20] width 179 height 11
drag, startPoint x: 330, startPoint y: 23, endPoint x: 136, endPoint y: 25, distance: 194.3
click at [136, 25] on h1 "Customers / [PERSON_NAME] (The Helper Bees)" at bounding box center [223, 19] width 358 height 18
click at [136, 24] on small "/ [PERSON_NAME] (The Helper Bees)" at bounding box center [215, 20] width 179 height 11
click at [136, 22] on small "/ [PERSON_NAME] (The Helper Bees)" at bounding box center [215, 20] width 179 height 11
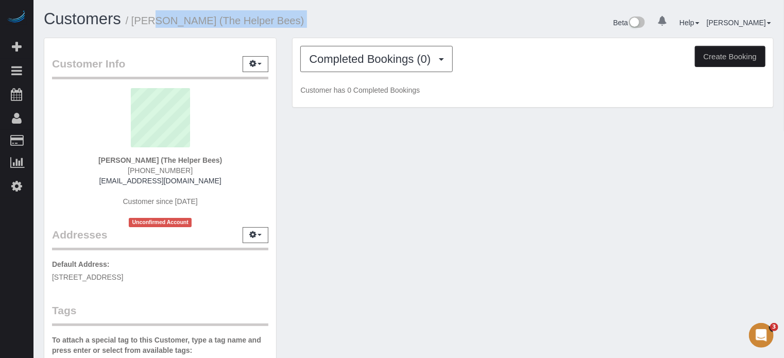
drag, startPoint x: 136, startPoint y: 22, endPoint x: 316, endPoint y: 23, distance: 180.4
click at [316, 23] on h1 "Customers / [PERSON_NAME] (The Helper Bees)" at bounding box center [223, 19] width 358 height 18
drag, startPoint x: 328, startPoint y: 22, endPoint x: 136, endPoint y: 20, distance: 192.3
click at [136, 20] on h1 "Customers / [PERSON_NAME] (The Helper Bees)" at bounding box center [223, 19] width 358 height 18
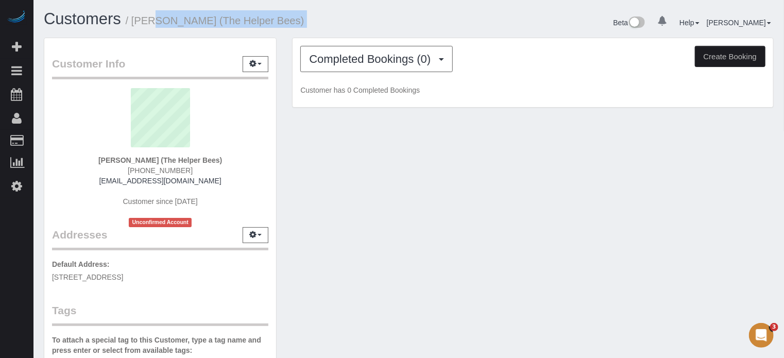
click at [136, 20] on small "/ [PERSON_NAME] (The Helper Bees)" at bounding box center [215, 20] width 179 height 11
drag, startPoint x: 136, startPoint y: 20, endPoint x: 328, endPoint y: 22, distance: 192.3
click at [328, 22] on h1 "Customers / [PERSON_NAME] (The Helper Bees)" at bounding box center [223, 19] width 358 height 18
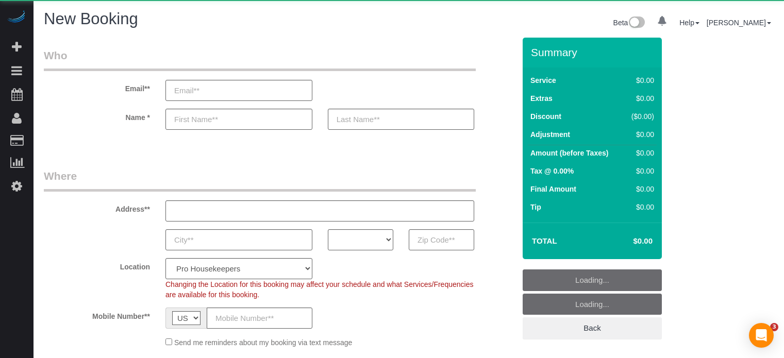
select select "4"
select select "number:9"
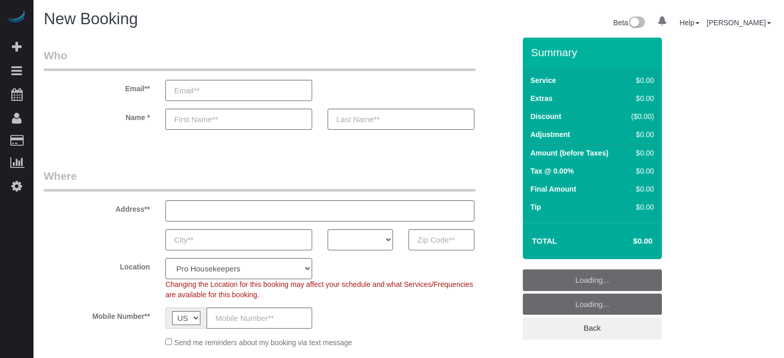
select select "4"
select select "number:9"
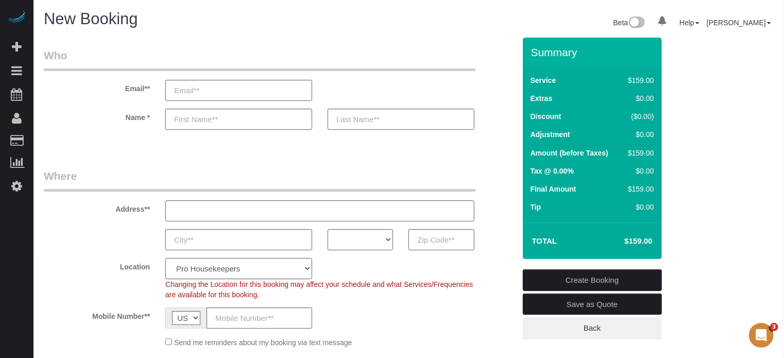
click at [272, 270] on select "Pro Housekeepers [GEOGRAPHIC_DATA] [GEOGRAPHIC_DATA] [GEOGRAPHIC_DATA] [GEOGRAP…" at bounding box center [238, 268] width 147 height 21
select select "15"
click at [165, 258] on select "Pro Housekeepers [GEOGRAPHIC_DATA] [GEOGRAPHIC_DATA] [GEOGRAPHIC_DATA] [GEOGRAP…" at bounding box center [238, 268] width 147 height 21
select select "object:1229"
click at [343, 241] on select "AK AL AR AZ CA CO CT DC DE [GEOGRAPHIC_DATA] [GEOGRAPHIC_DATA] HI IA ID IL IN K…" at bounding box center [360, 239] width 65 height 21
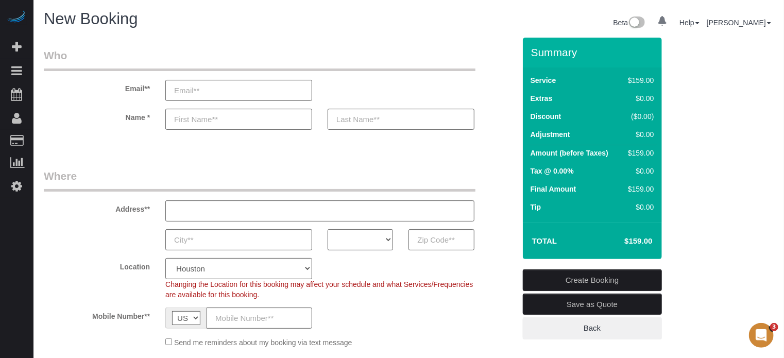
select select "[GEOGRAPHIC_DATA]"
click at [328, 229] on select "AK AL AR AZ CA CO CT DC DE [GEOGRAPHIC_DATA] [GEOGRAPHIC_DATA] HI IA ID IL IN K…" at bounding box center [360, 239] width 65 height 21
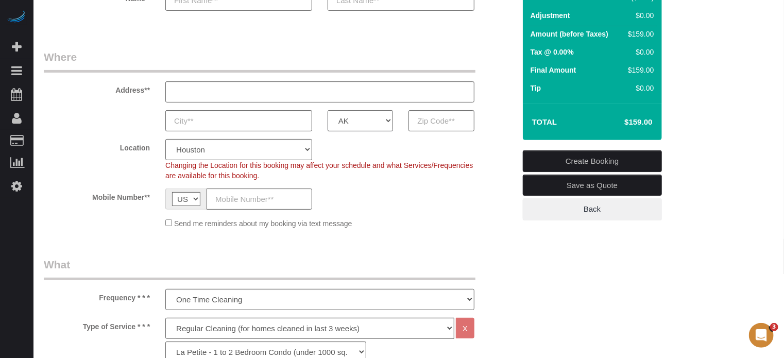
scroll to position [206, 0]
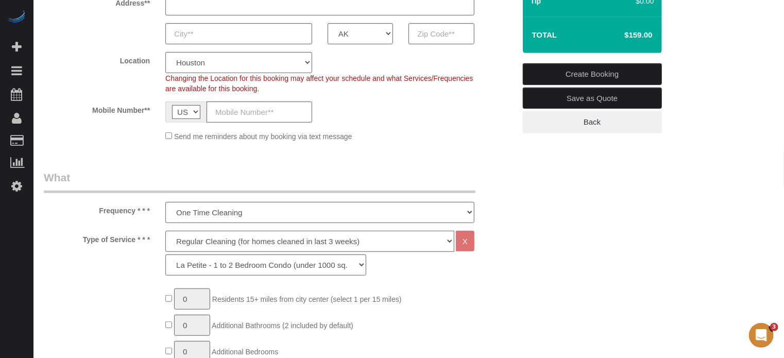
click at [199, 243] on select "Deep Cleaning (for homes that have not been cleaned in 3+ weeks) Spruce Regular…" at bounding box center [309, 241] width 289 height 21
select select "5"
click at [165, 231] on select "Deep Cleaning (for homes that have not been cleaned in 3+ weeks) Spruce Regular…" at bounding box center [309, 241] width 289 height 21
click at [210, 263] on select "La Petite - 1 to 2 Bedroom Condo (under 1000 sq. ft.) La Petite II - 2 Bedroom …" at bounding box center [265, 265] width 201 height 21
click at [120, 273] on div "Type of Service * * * Deep Cleaning (for homes that have not been cleaned in 3+…" at bounding box center [279, 256] width 487 height 50
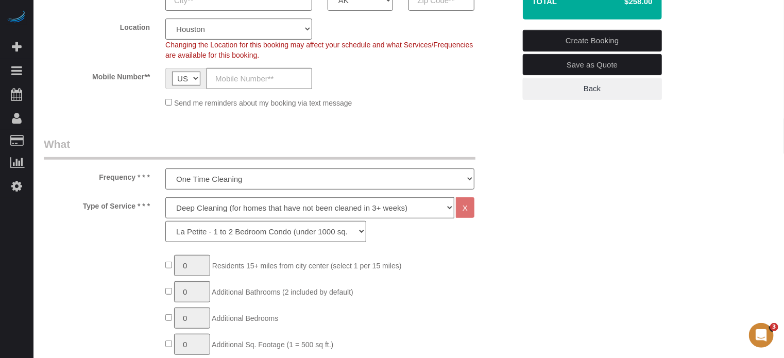
scroll to position [258, 0]
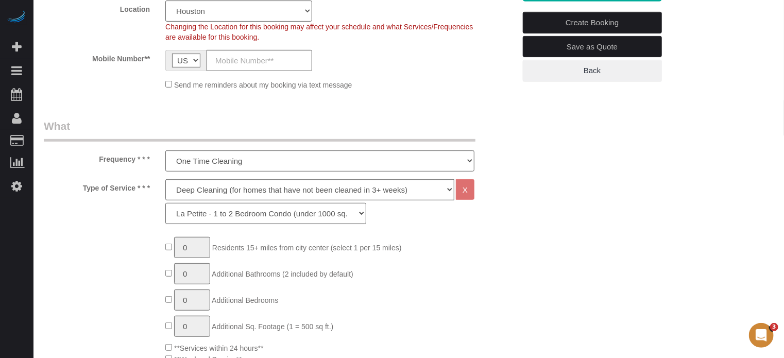
click at [245, 216] on select "La Petite - 1 to 2 Bedroom Condo (under 1000 sq. ft.) La Petite II - 2 Bedroom …" at bounding box center [265, 213] width 201 height 21
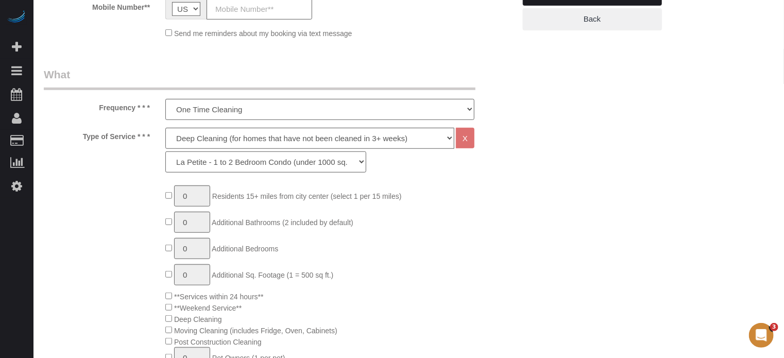
click at [240, 164] on select "La Petite - 1 to 2 Bedroom Condo (under 1000 sq. ft.) La Petite II - 2 Bedroom …" at bounding box center [265, 162] width 201 height 21
click at [200, 166] on select "La Petite - 1 to 2 Bedroom Condo (under 1000 sq. ft.) La Petite II - 2 Bedroom …" at bounding box center [265, 162] width 201 height 21
select select "94"
click at [165, 152] on select "La Petite - 1 to 2 Bedroom Condo (under 1000 sq. ft.) La Petite II - 2 Bedroom …" at bounding box center [265, 162] width 201 height 21
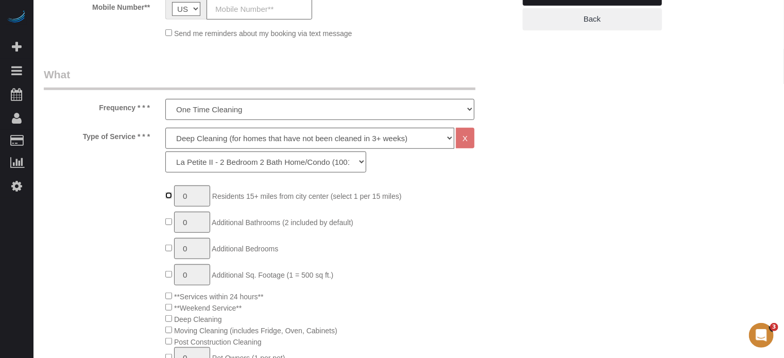
type input "1"
type input "0"
click at [271, 163] on select "La Petite - 1 to 2 Bedroom Condo (under 1000 sq. ft.) La Petite II - 2 Bedroom …" at bounding box center [265, 162] width 201 height 21
click at [106, 169] on div "Type of Service * * * Deep Cleaning (for homes that have not been cleaned in 3+…" at bounding box center [279, 153] width 487 height 50
type input "1"
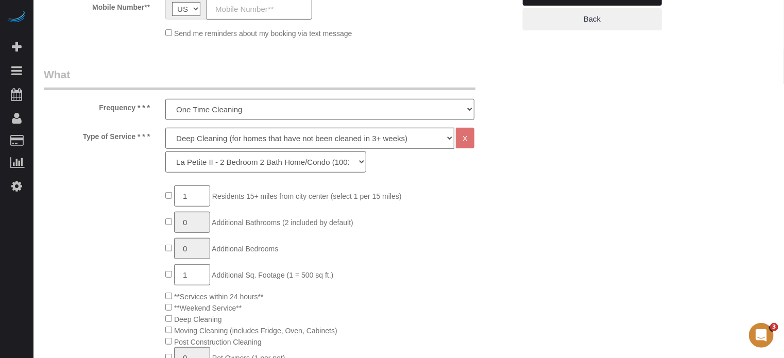
click at [193, 274] on input "1" at bounding box center [192, 274] width 36 height 21
type input "2"
type input "4"
type input "6"
type input "8"
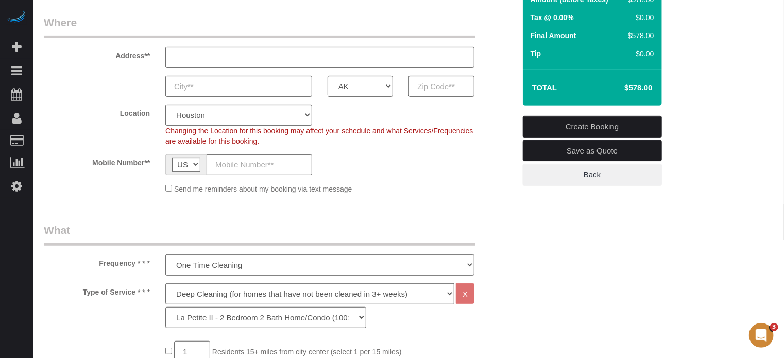
scroll to position [103, 0]
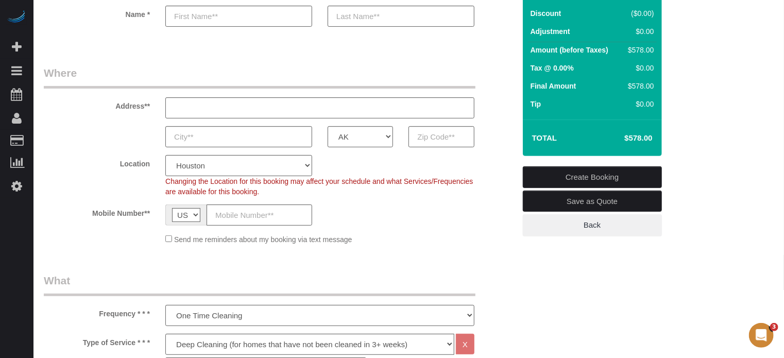
click at [100, 86] on legend "Where" at bounding box center [260, 76] width 432 height 23
click at [107, 95] on div "Address**" at bounding box center [279, 91] width 487 height 53
click at [108, 68] on legend "Where" at bounding box center [260, 76] width 432 height 23
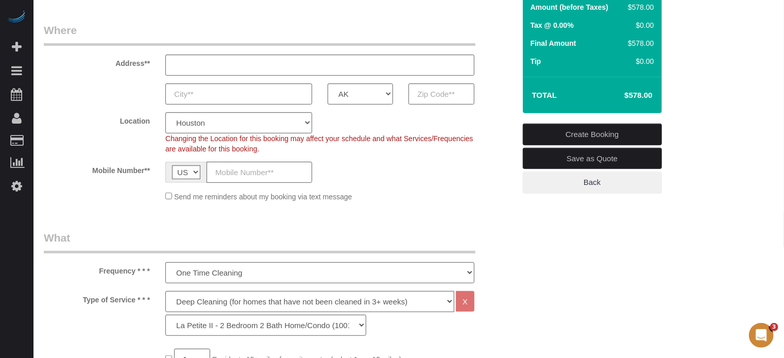
scroll to position [206, 0]
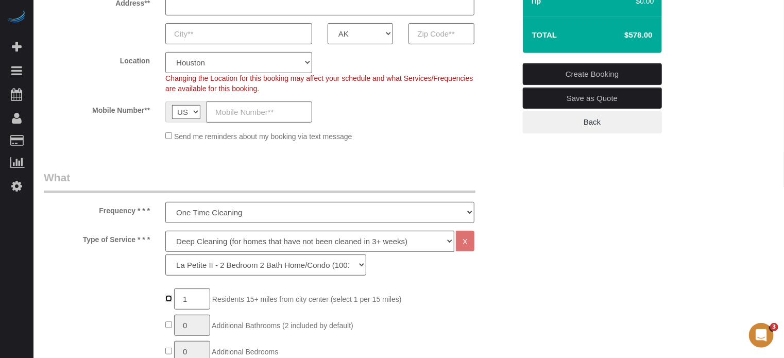
type input "0"
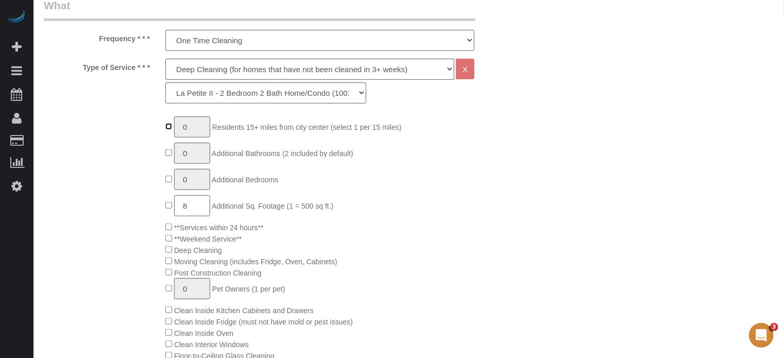
scroll to position [464, 0]
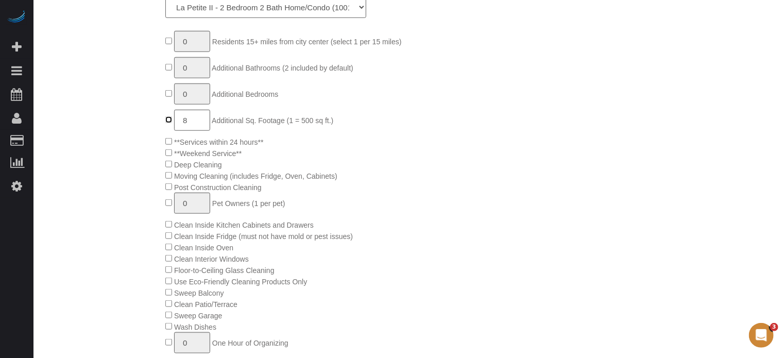
type input "0"
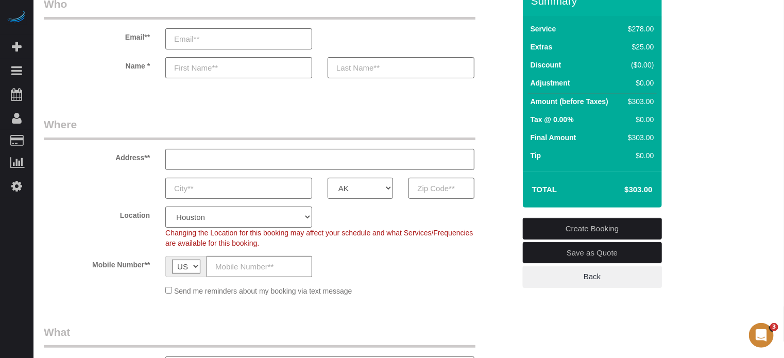
scroll to position [0, 0]
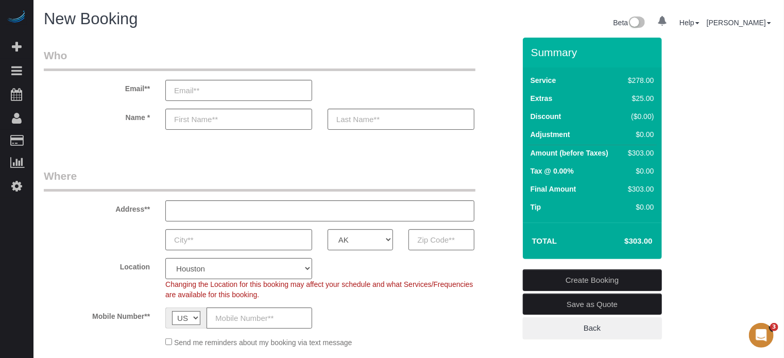
click at [498, 231] on div "AK AL AR AZ CA CO CT DC DE [GEOGRAPHIC_DATA] [GEOGRAPHIC_DATA] HI IA ID IL IN K…" at bounding box center [279, 239] width 487 height 21
click at [507, 230] on div "AK AL AR AZ CA CO CT DC DE [GEOGRAPHIC_DATA] [GEOGRAPHIC_DATA] HI IA ID IL IN K…" at bounding box center [279, 239] width 487 height 21
click at [507, 252] on fieldset "Where Address** AK AL AR AZ CA CO CT DC DE [GEOGRAPHIC_DATA] [GEOGRAPHIC_DATA] …" at bounding box center [280, 262] width 472 height 187
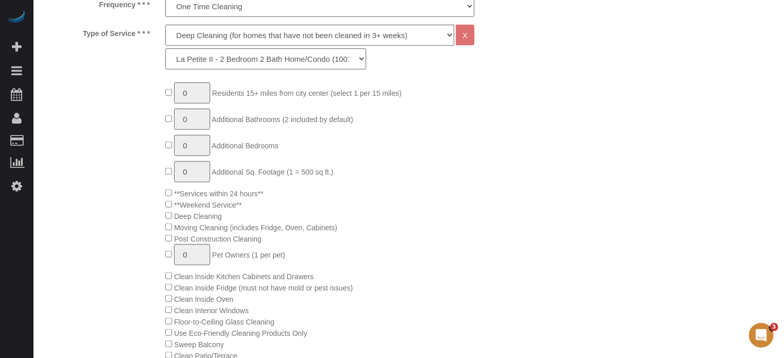
scroll to position [567, 0]
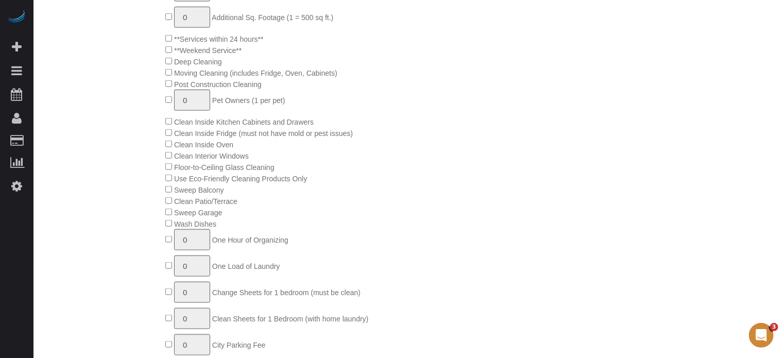
click at [168, 223] on div "0 Residents 15+ miles from [GEOGRAPHIC_DATA] (select 1 per 15 miles) 0 Addition…" at bounding box center [340, 184] width 365 height 512
type input "1"
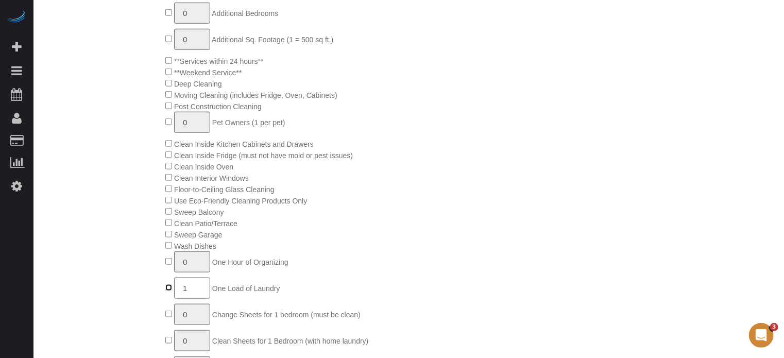
scroll to position [618, 0]
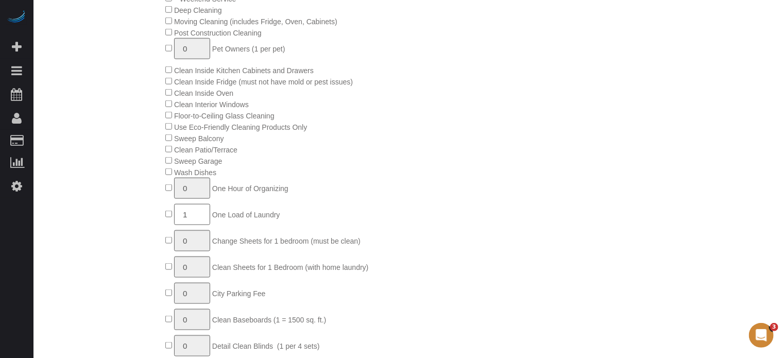
click at [128, 224] on div "0 Residents 15+ miles from [GEOGRAPHIC_DATA] (select 1 per 15 miles) 0 Addition…" at bounding box center [279, 132] width 487 height 512
drag, startPoint x: 308, startPoint y: 220, endPoint x: 219, endPoint y: 218, distance: 89.7
click at [219, 218] on div "0 Residents 15+ miles from [GEOGRAPHIC_DATA] (select 1 per 15 miles) 0 Addition…" at bounding box center [340, 132] width 365 height 512
click at [88, 221] on div "0 Residents 15+ miles from [GEOGRAPHIC_DATA] (select 1 per 15 miles) 0 Addition…" at bounding box center [279, 132] width 487 height 512
click at [130, 219] on div "0 Residents 15+ miles from [GEOGRAPHIC_DATA] (select 1 per 15 miles) 0 Addition…" at bounding box center [279, 132] width 487 height 512
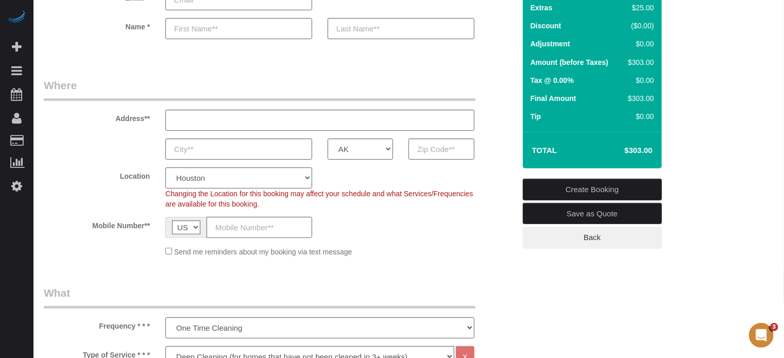
scroll to position [272, 0]
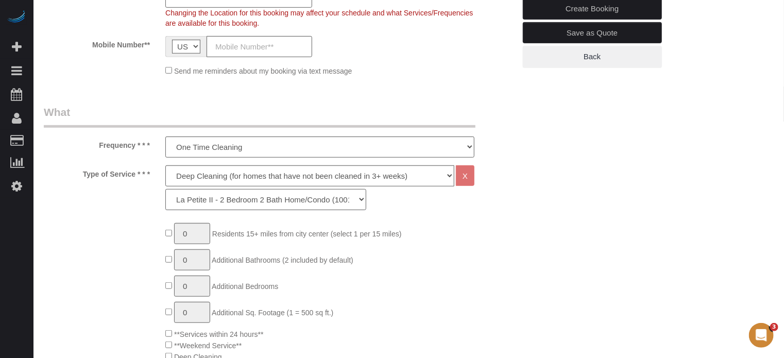
click at [217, 203] on select "La Petite - 1 to 2 Bedroom Condo (under 1000 sq. ft.) La Petite II - 2 Bedroom …" at bounding box center [265, 199] width 201 height 21
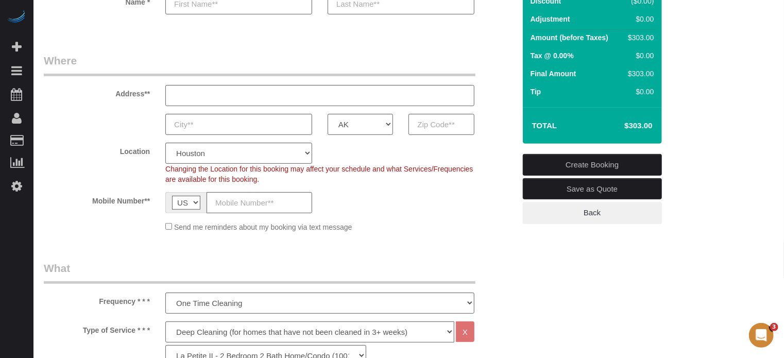
scroll to position [117, 0]
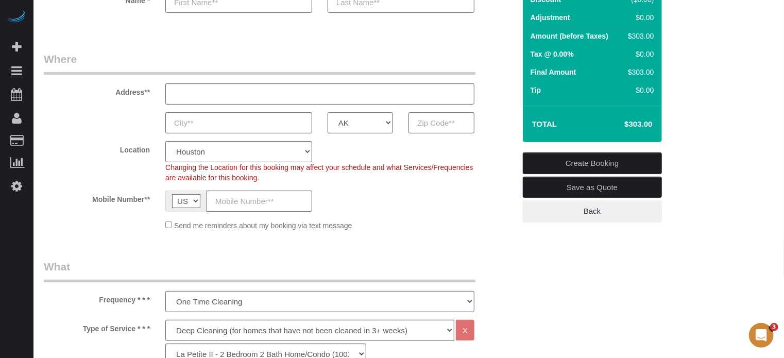
click at [495, 131] on div "AK AL AR AZ CA CO CT DC DE [GEOGRAPHIC_DATA] [GEOGRAPHIC_DATA] HI IA ID IL IN K…" at bounding box center [279, 122] width 487 height 21
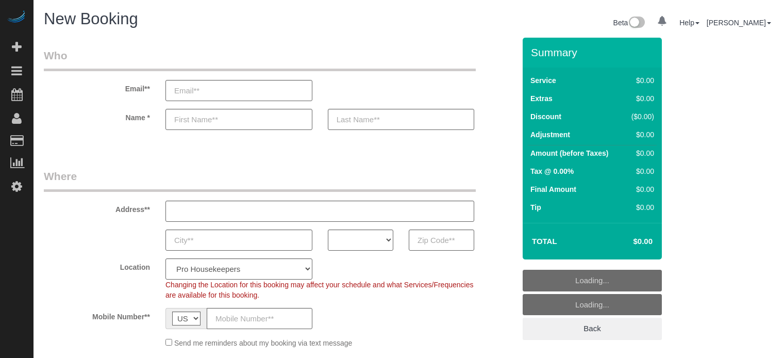
select select "4"
select select "number:9"
